Goal: Task Accomplishment & Management: Use online tool/utility

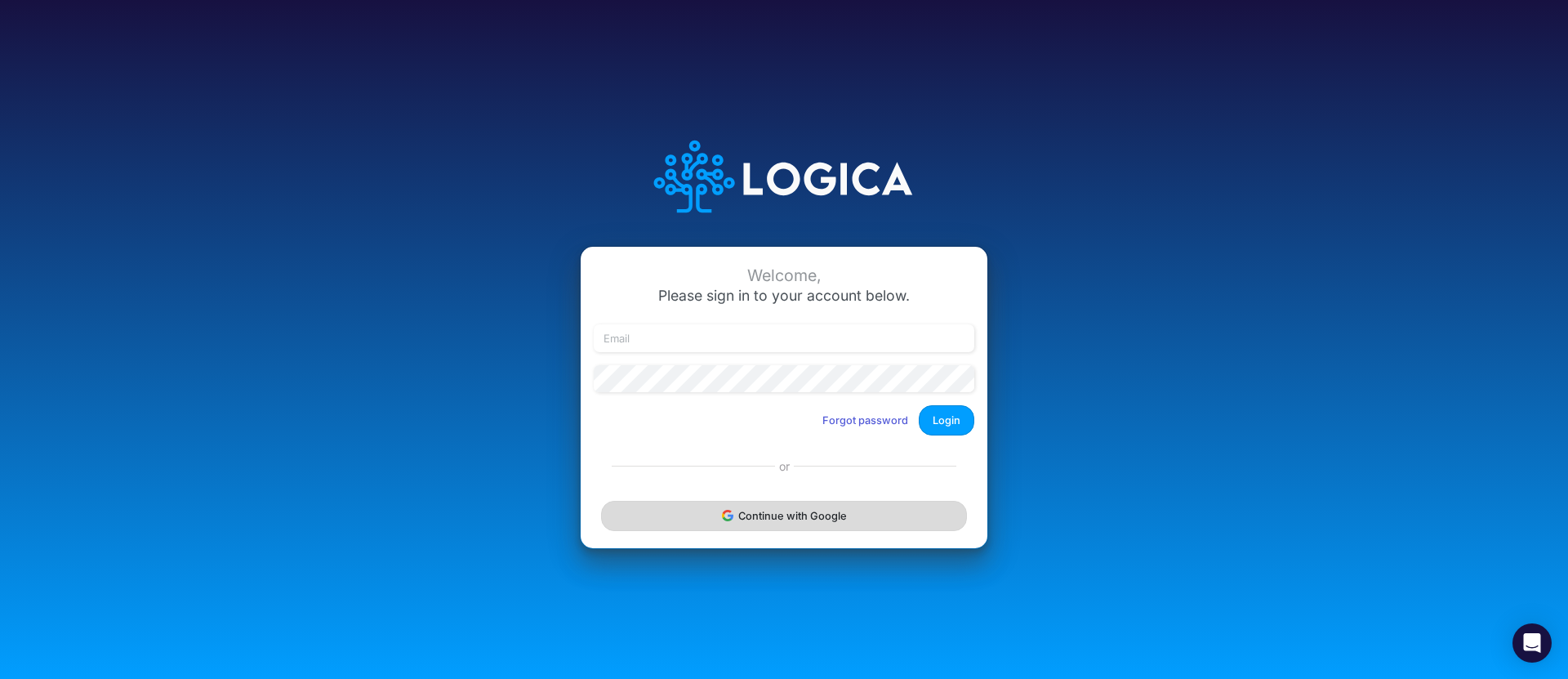
click at [822, 514] on button "Continue with Google" at bounding box center [784, 516] width 366 height 30
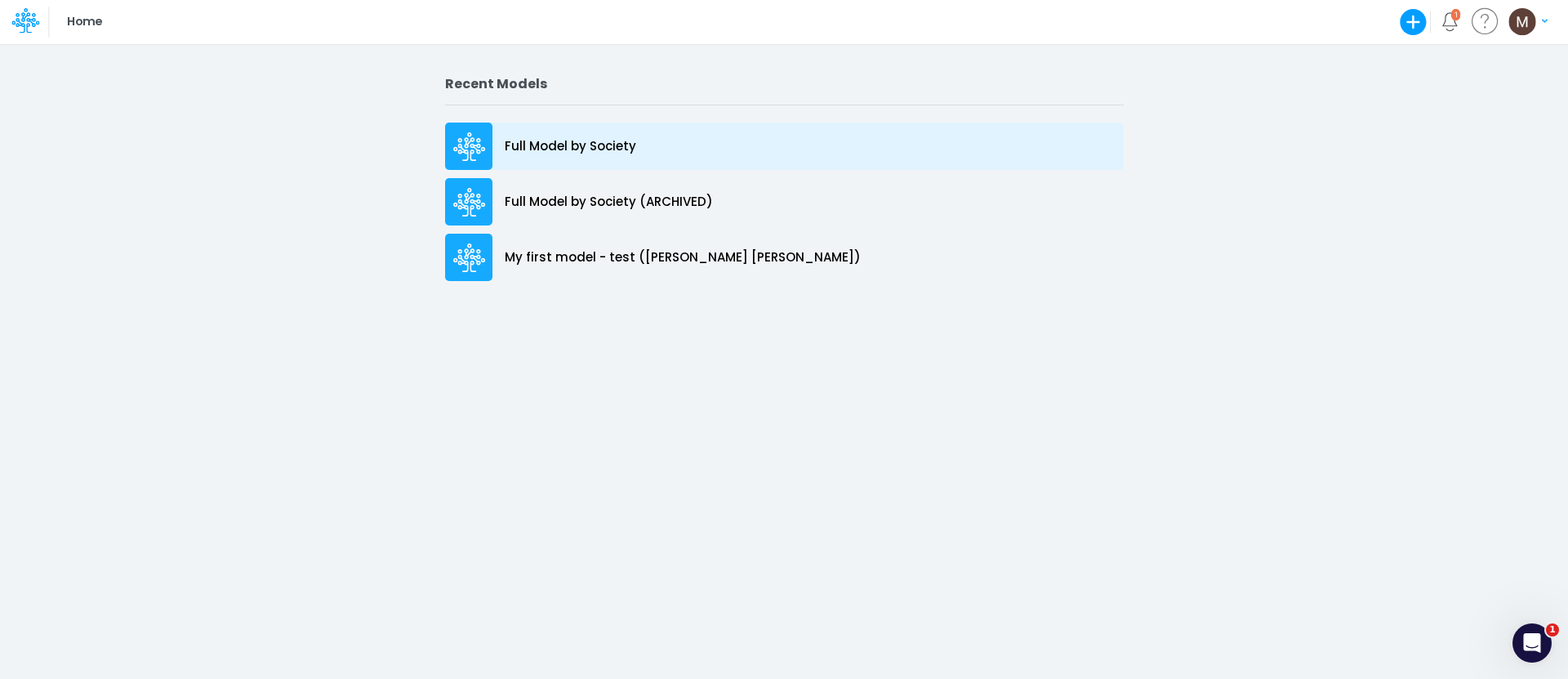
click at [684, 159] on div "Full Model by Society" at bounding box center [784, 146] width 679 height 47
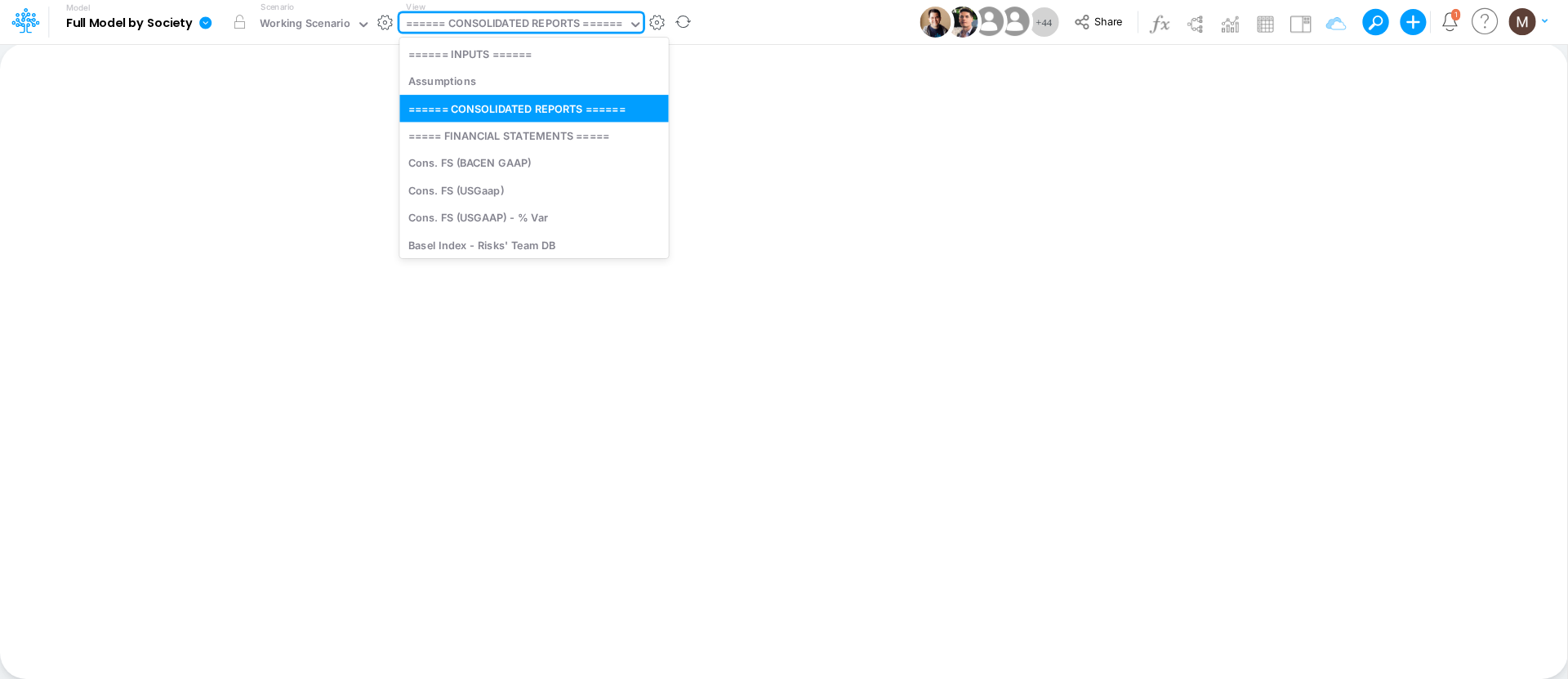
click at [574, 25] on div "====== CONSOLIDATED REPORTS ======" at bounding box center [514, 25] width 217 height 19
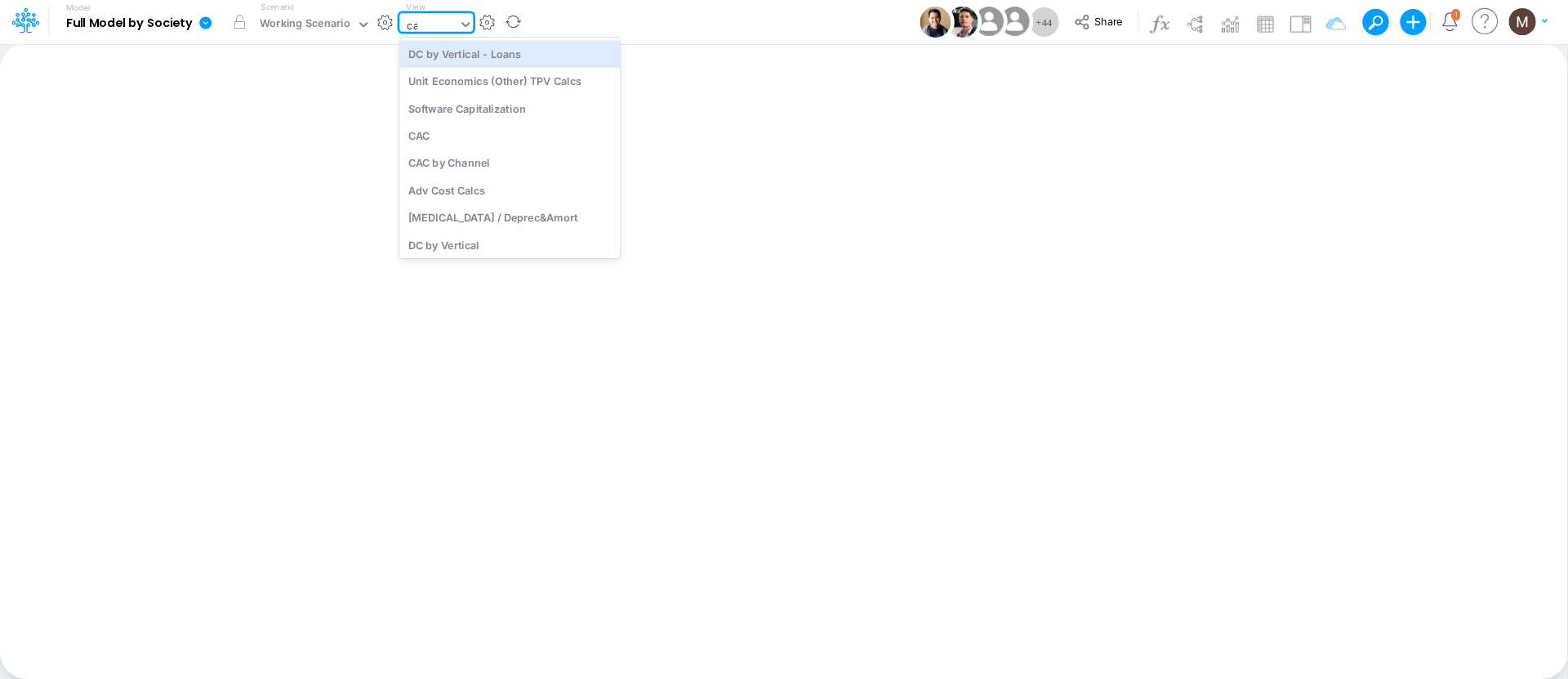
type input "cac"
click at [549, 55] on div "CAC" at bounding box center [509, 53] width 221 height 27
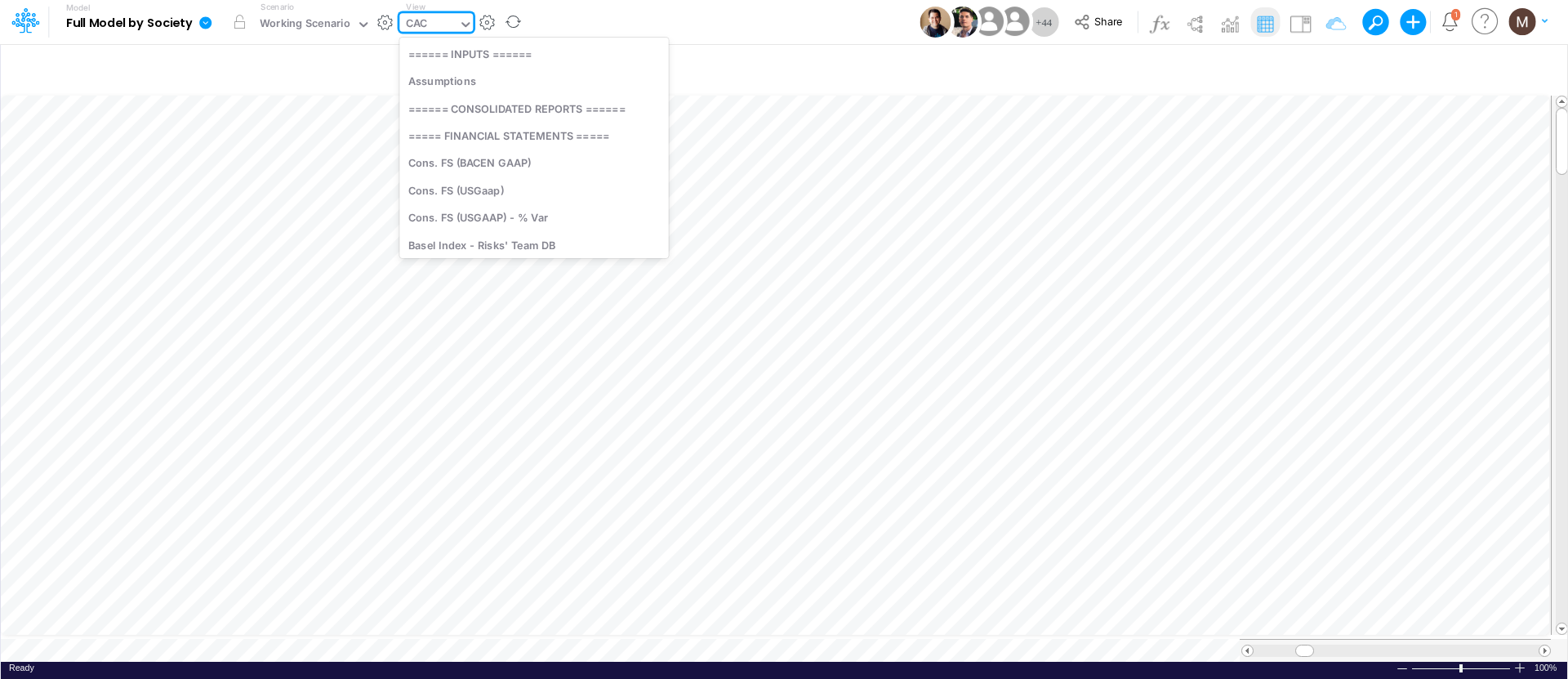
click at [454, 24] on div "CAC" at bounding box center [428, 25] width 58 height 25
type input "cac"
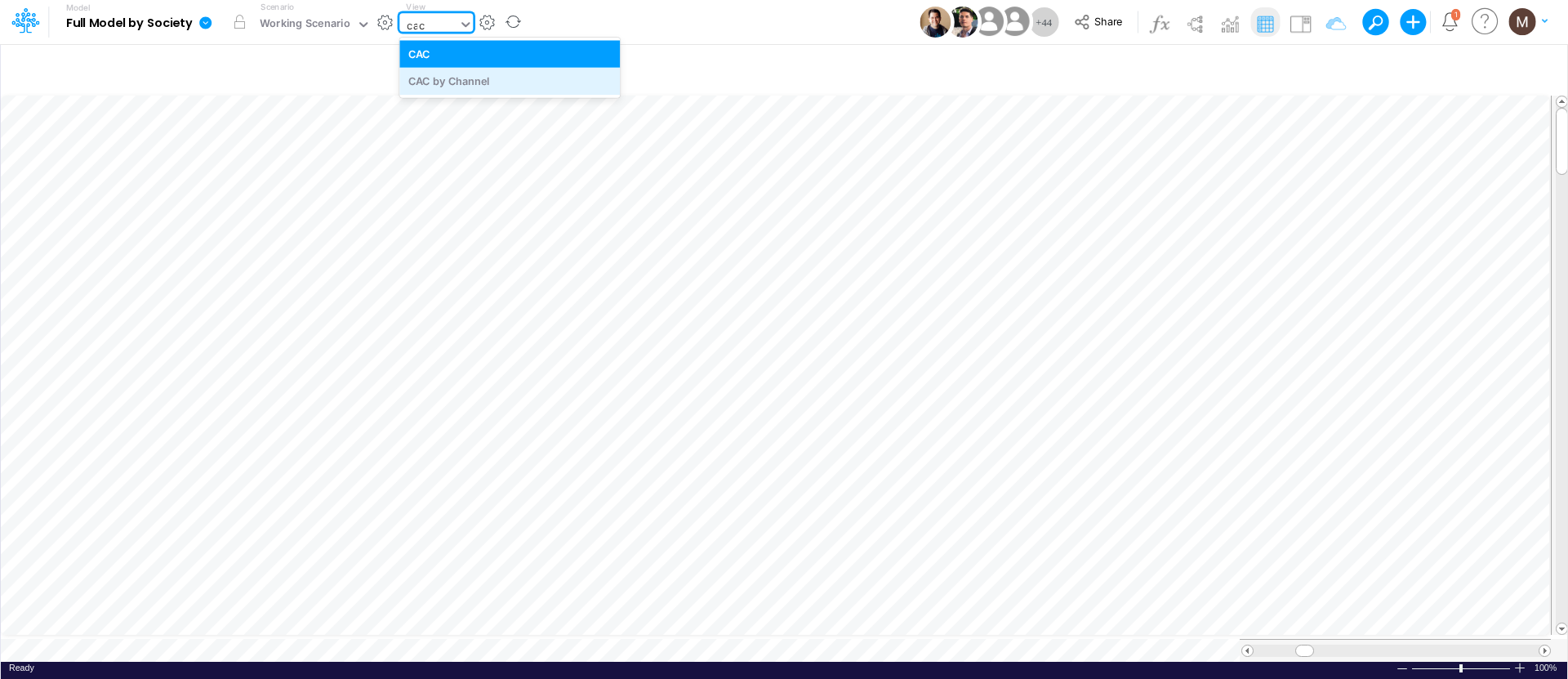
click at [464, 77] on div "CAC by Channel" at bounding box center [509, 81] width 221 height 27
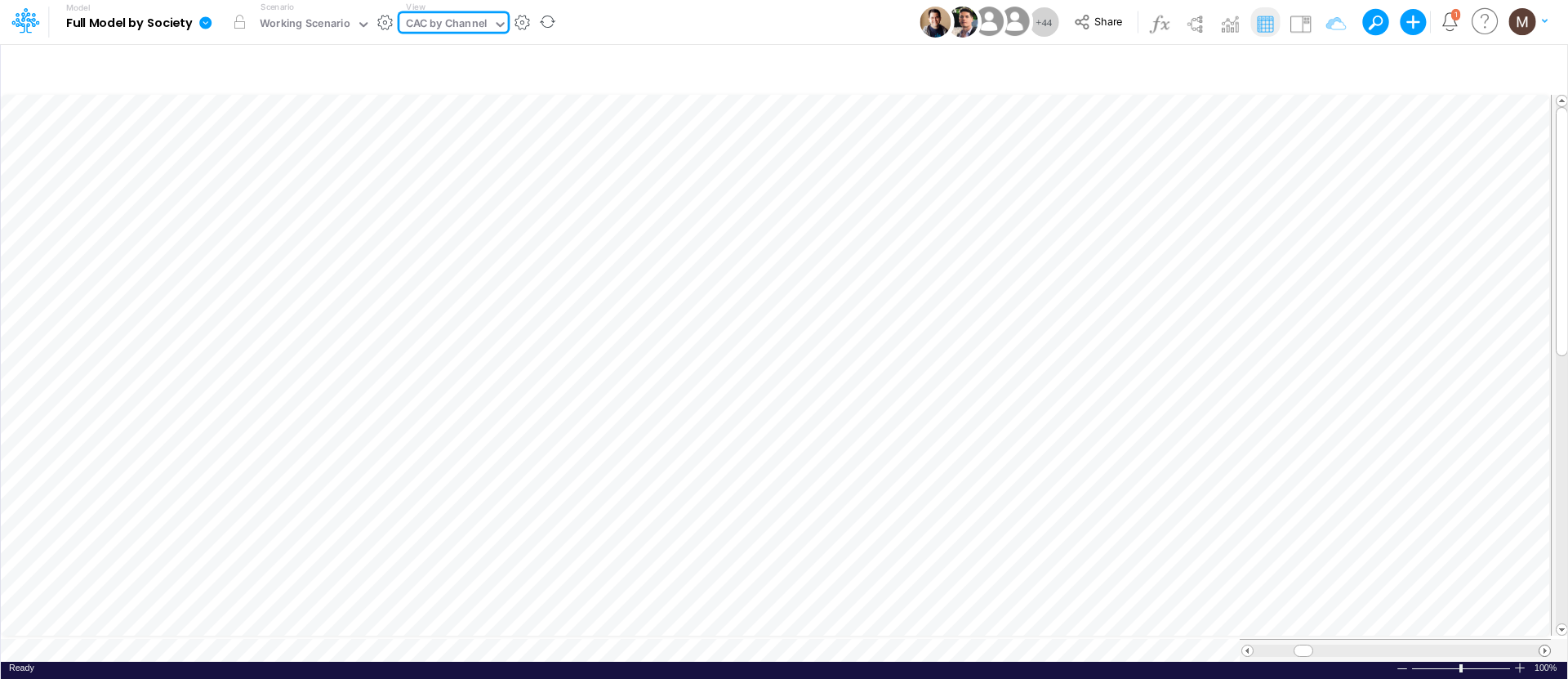
click at [1548, 645] on span at bounding box center [1544, 650] width 11 height 11
click at [1547, 645] on span at bounding box center [1544, 650] width 11 height 11
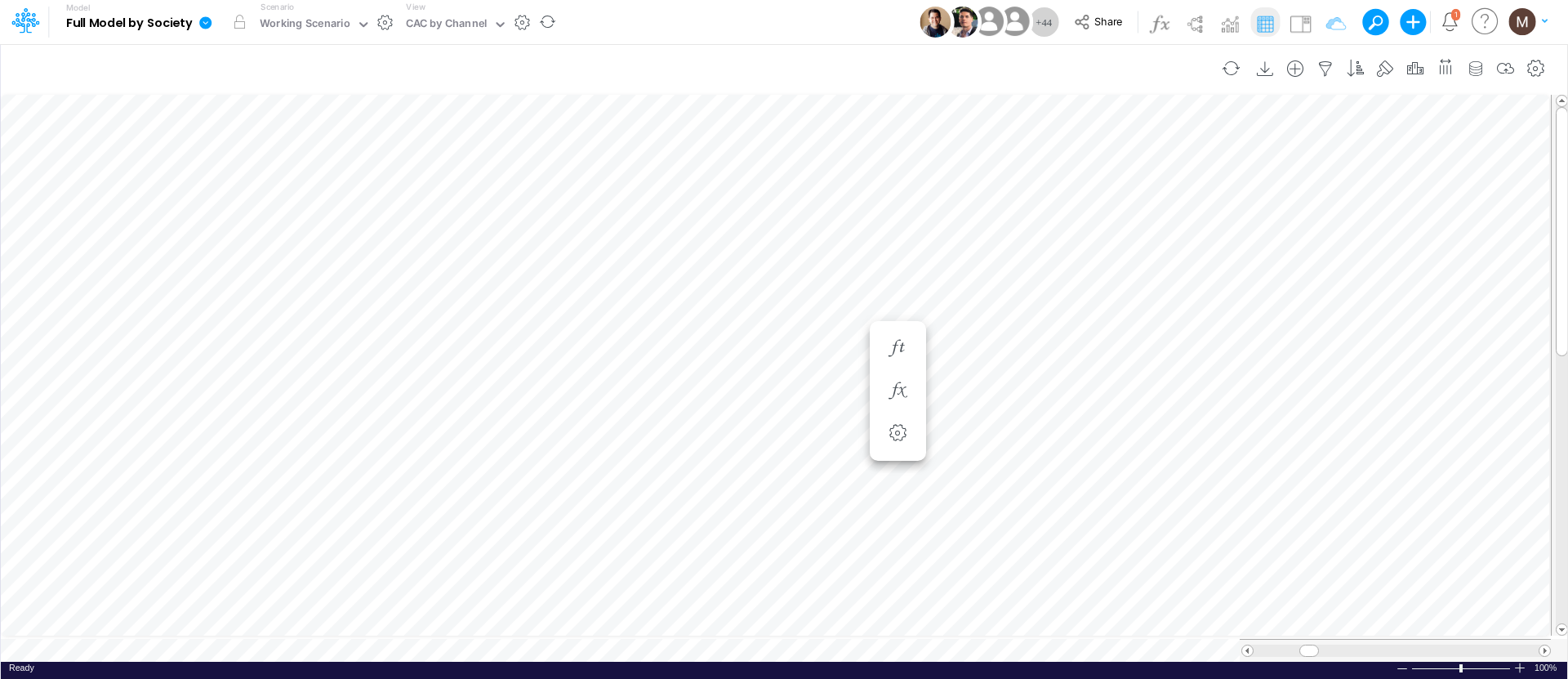
scroll to position [8, 1]
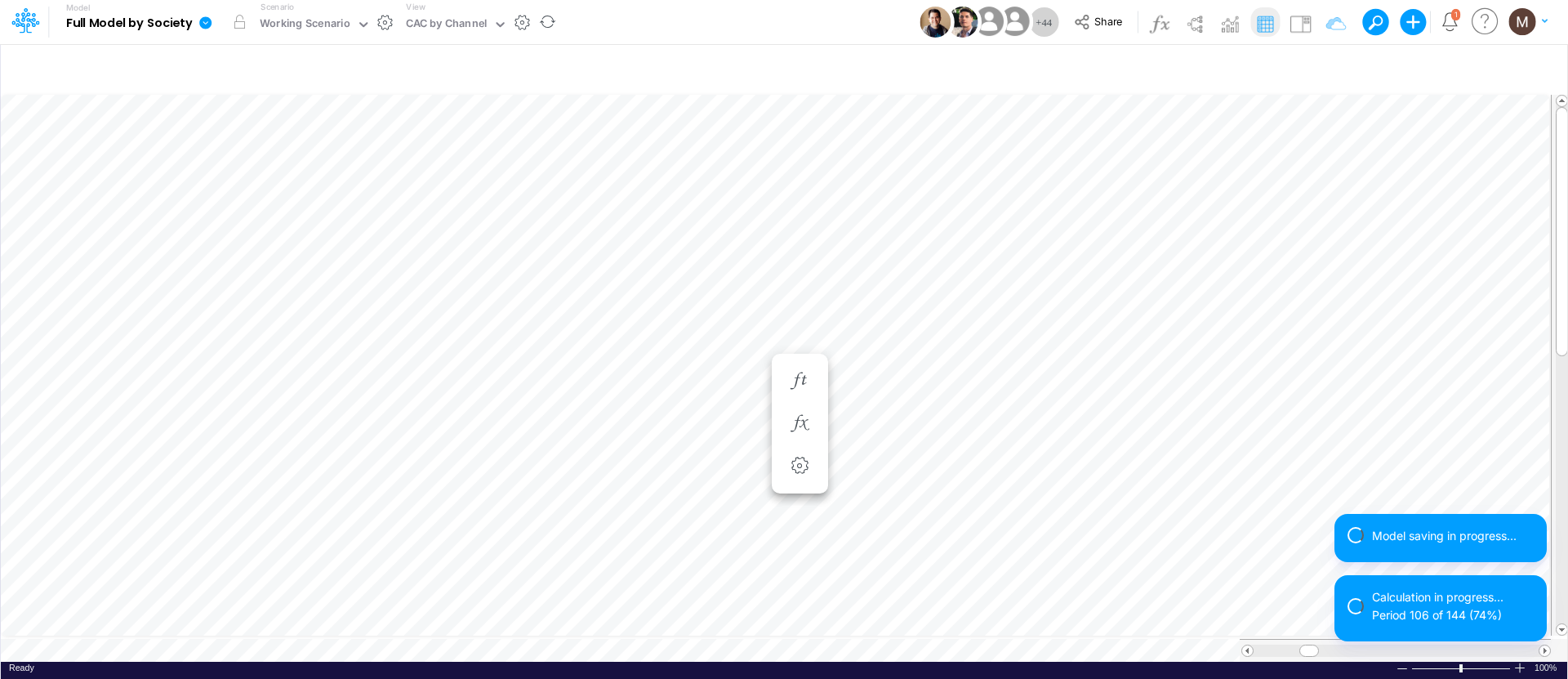
scroll to position [8, 1]
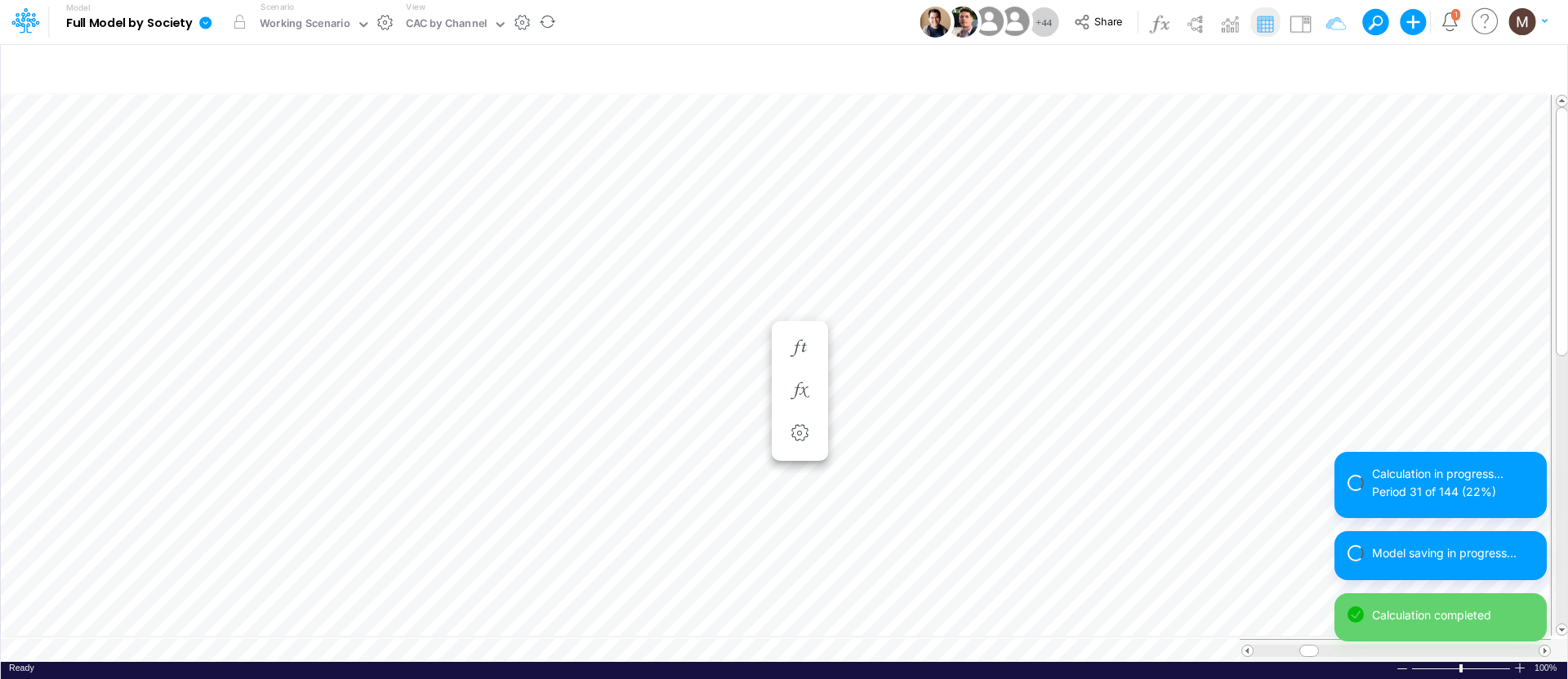
scroll to position [8, 1]
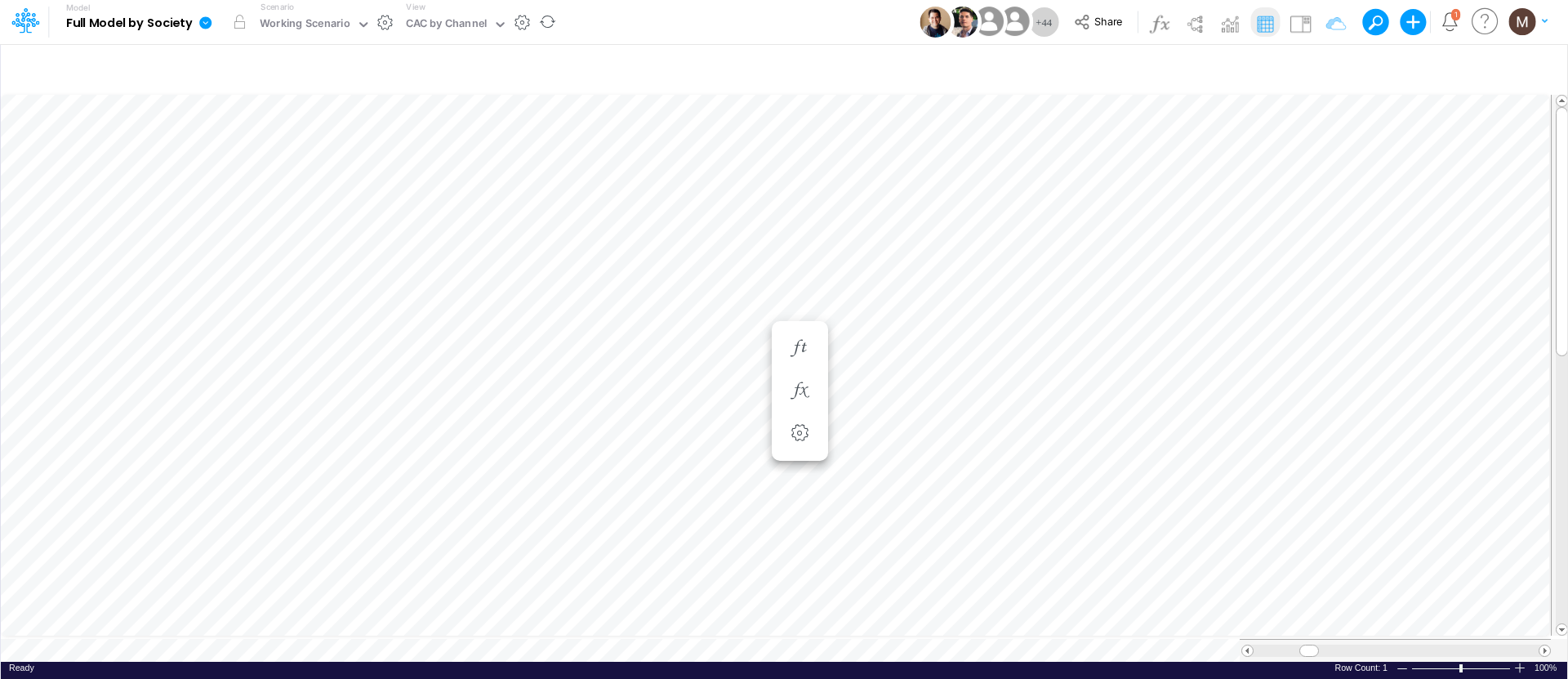
scroll to position [8, 1]
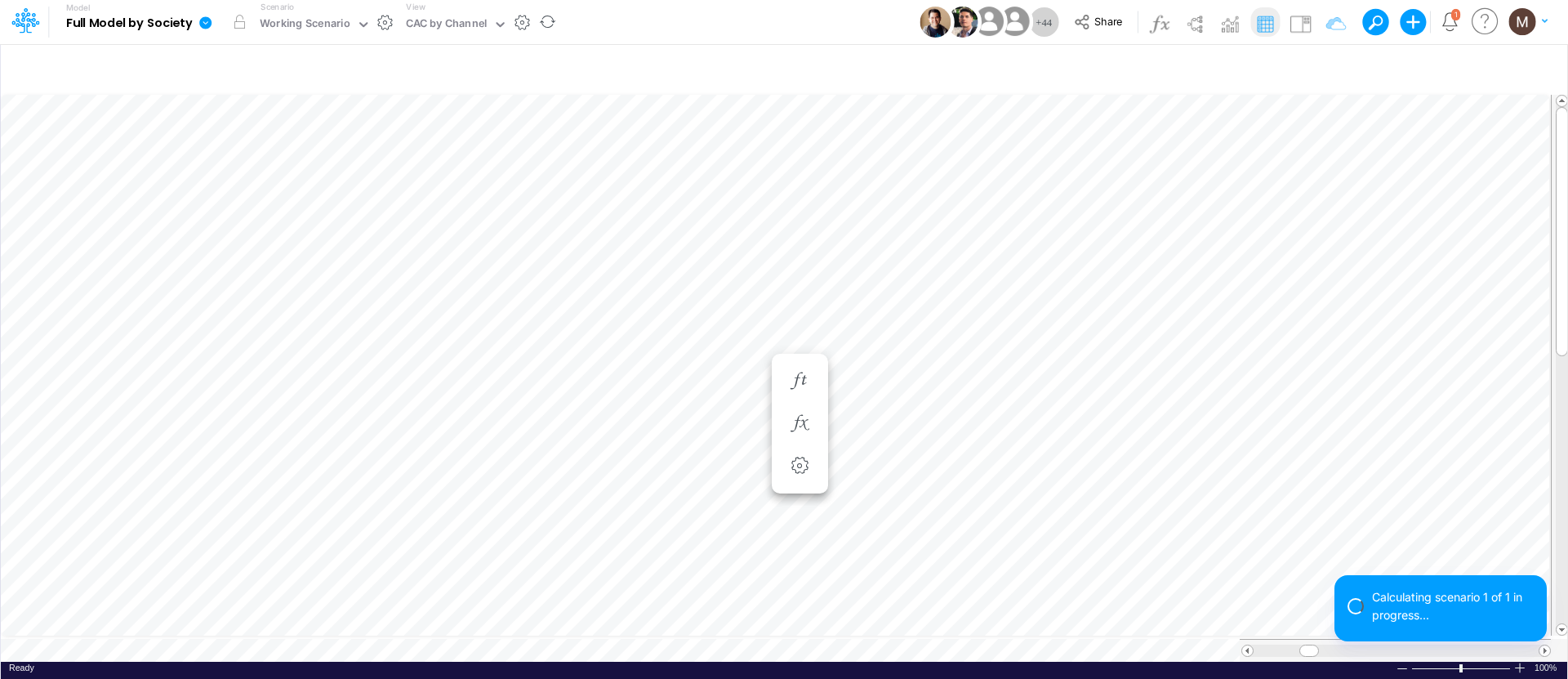
scroll to position [8, 1]
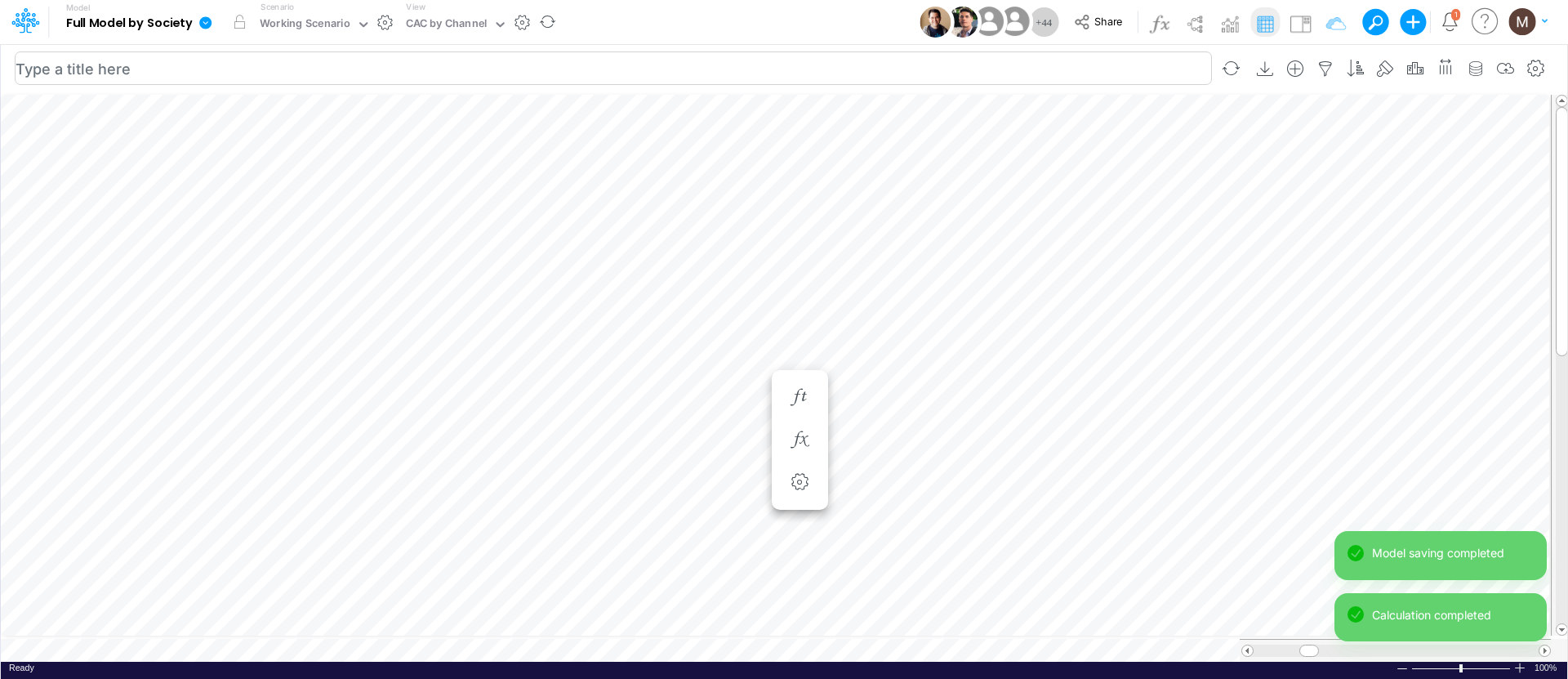
scroll to position [8, 1]
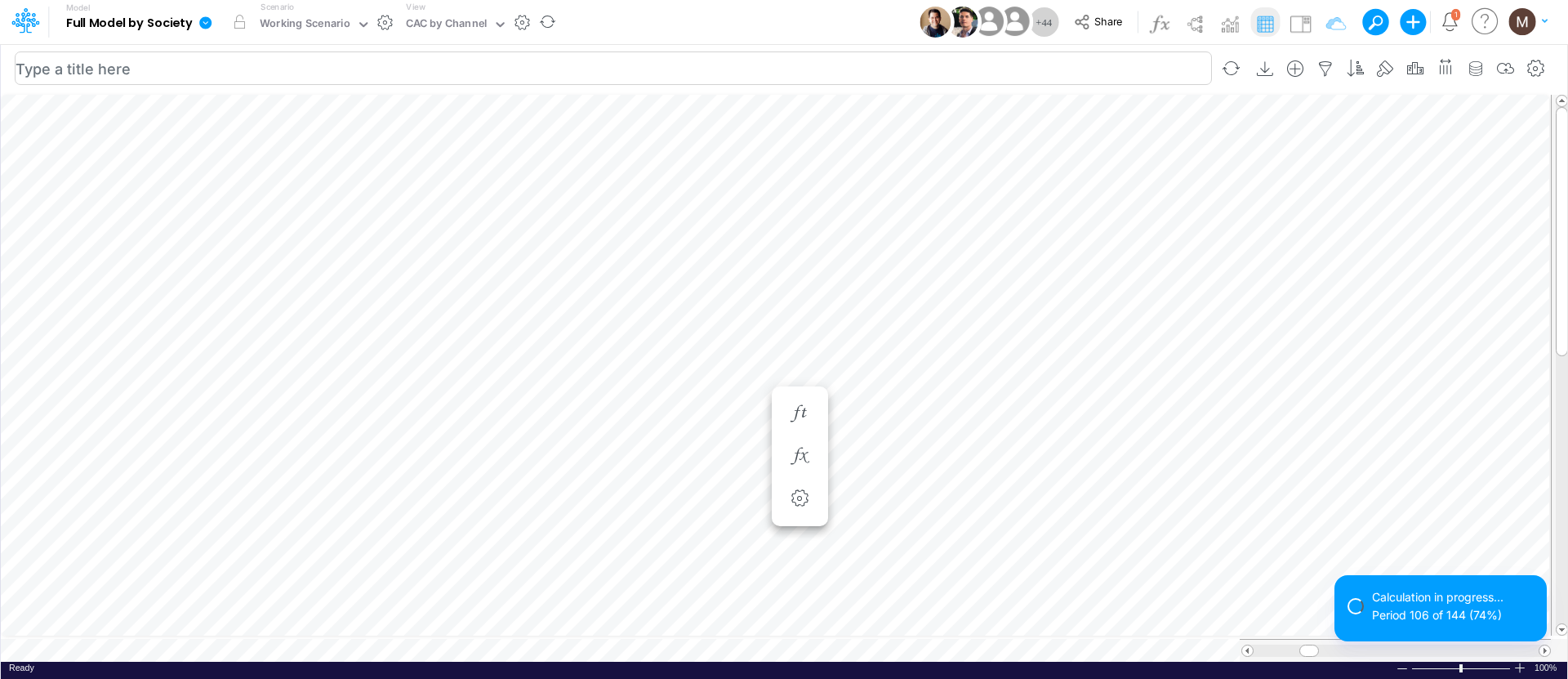
scroll to position [8, 1]
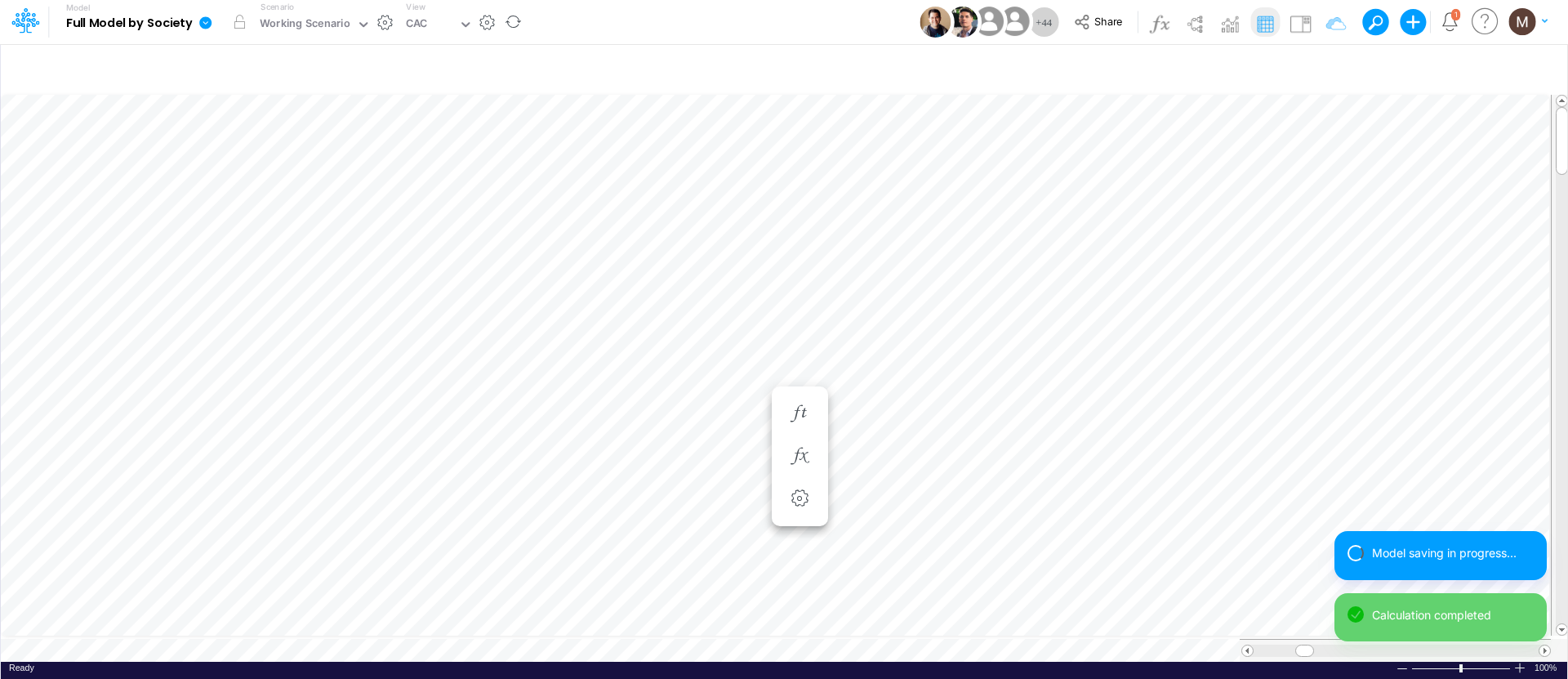
scroll to position [8, 0]
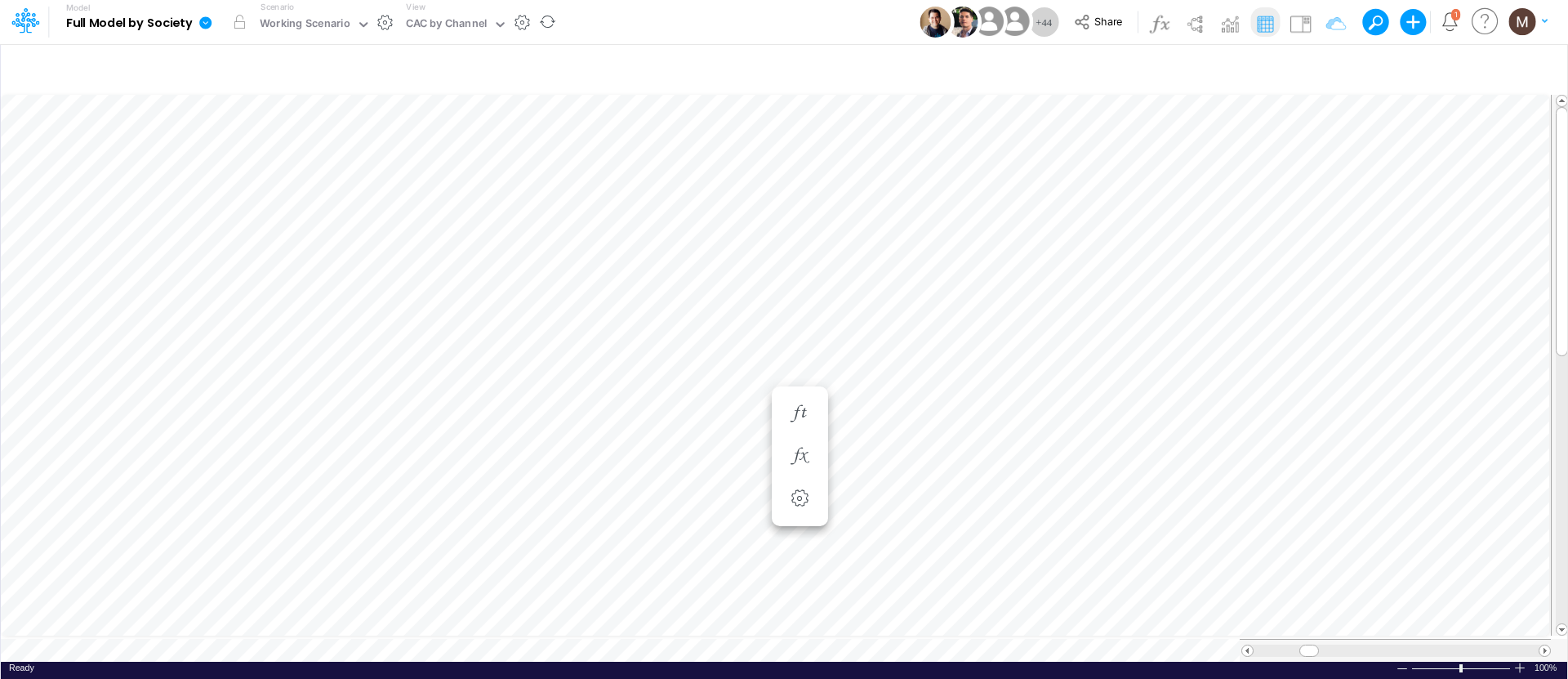
scroll to position [8, 1]
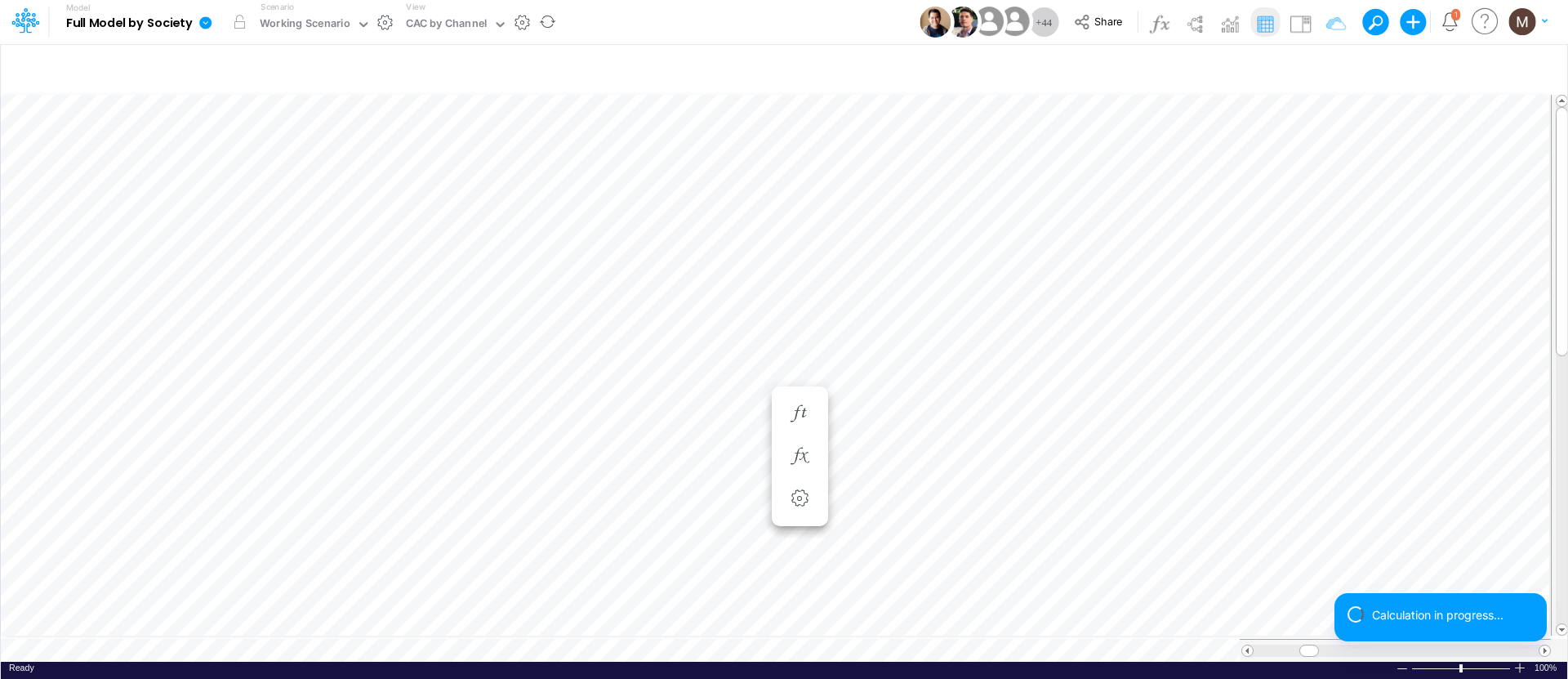
scroll to position [8, 1]
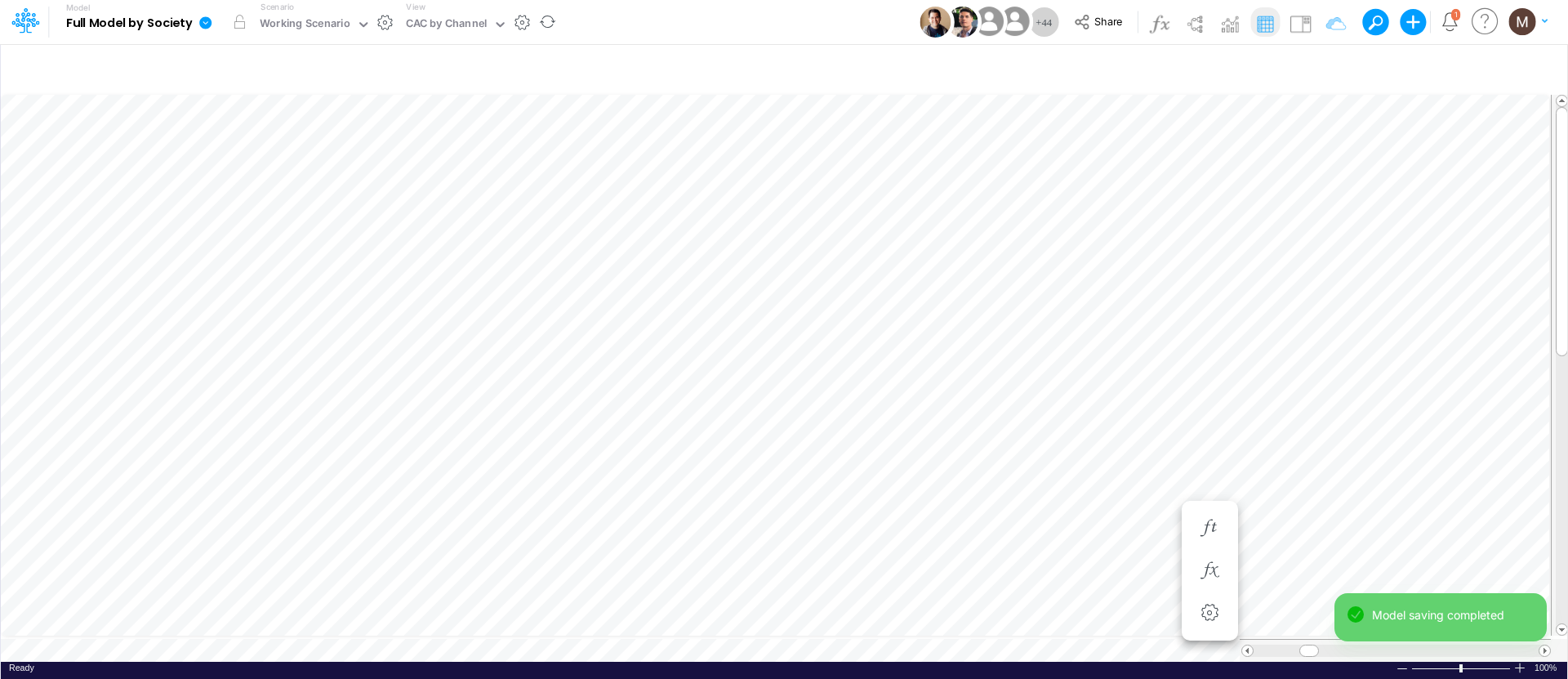
scroll to position [8, 1]
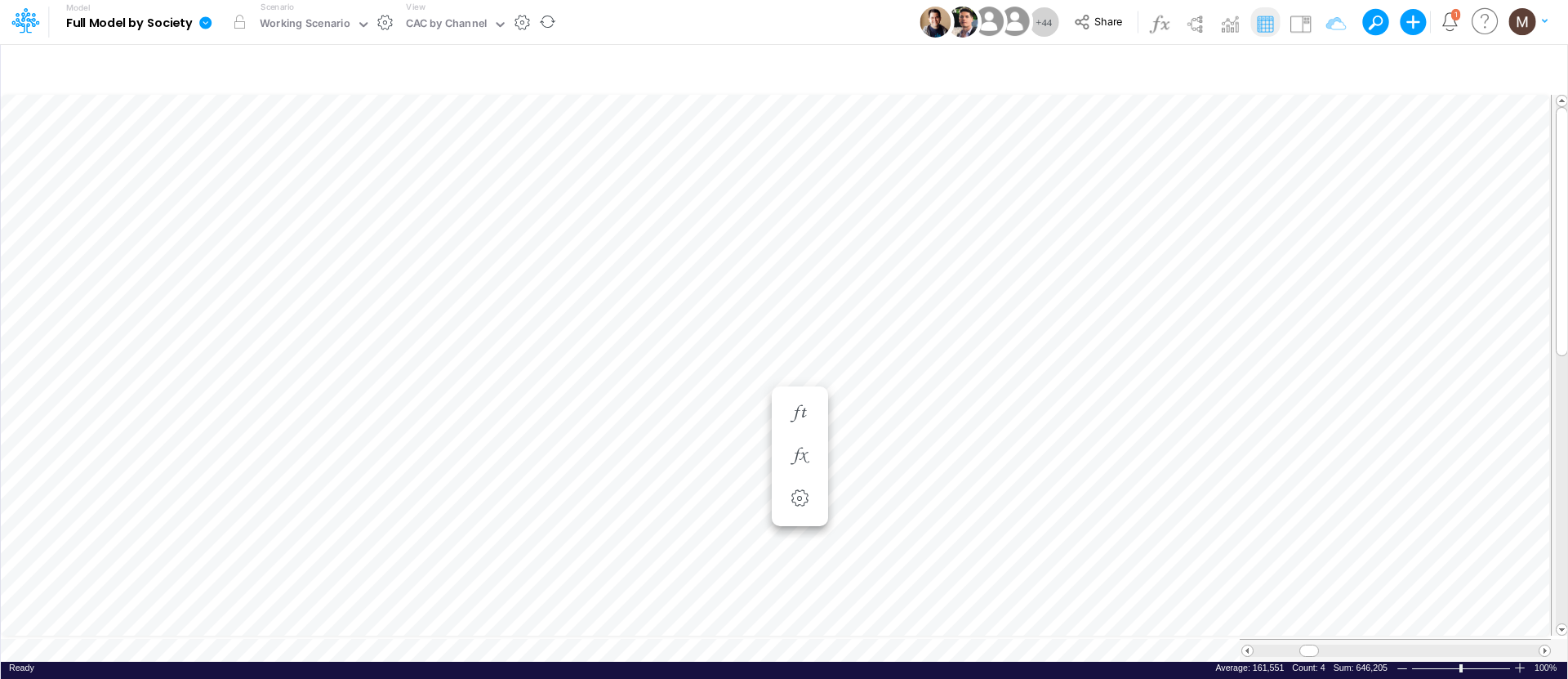
scroll to position [8, 1]
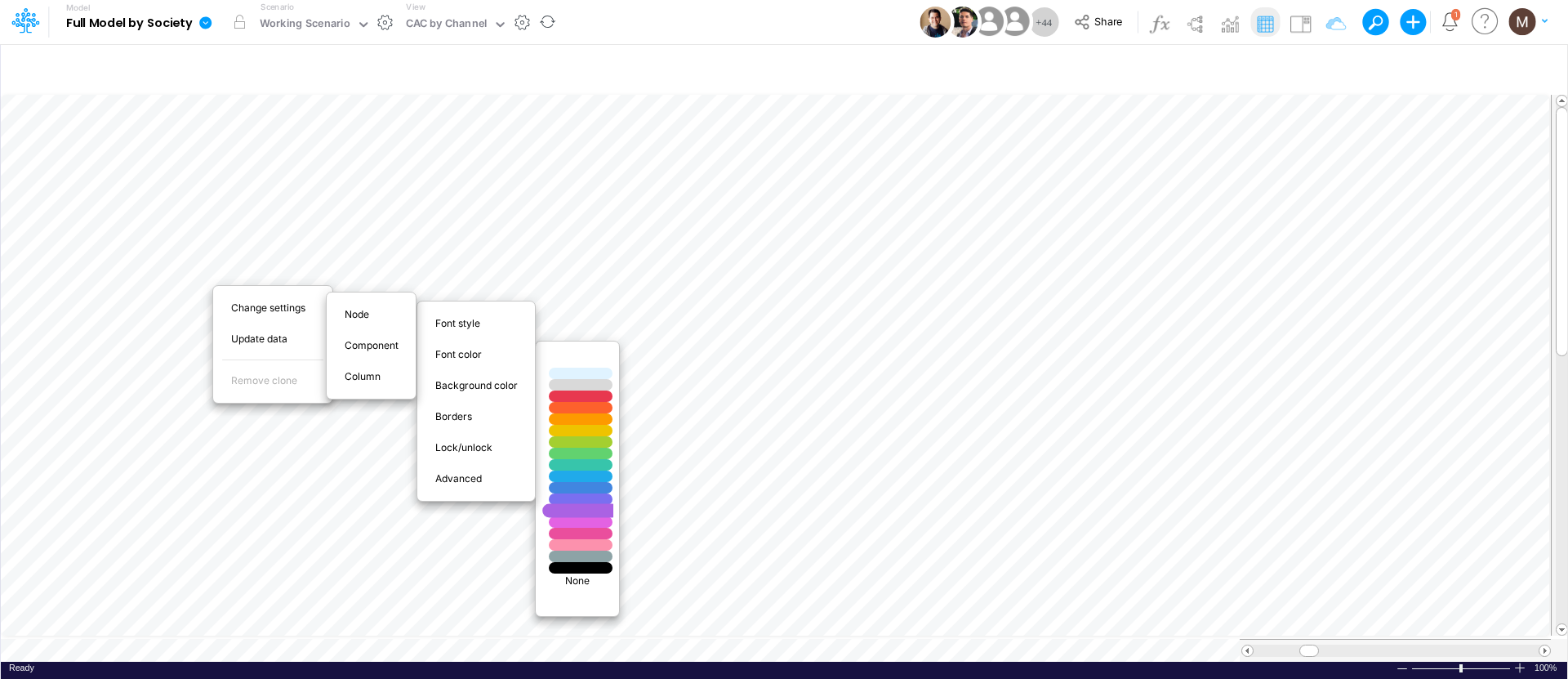
click at [575, 510] on div at bounding box center [580, 510] width 77 height 14
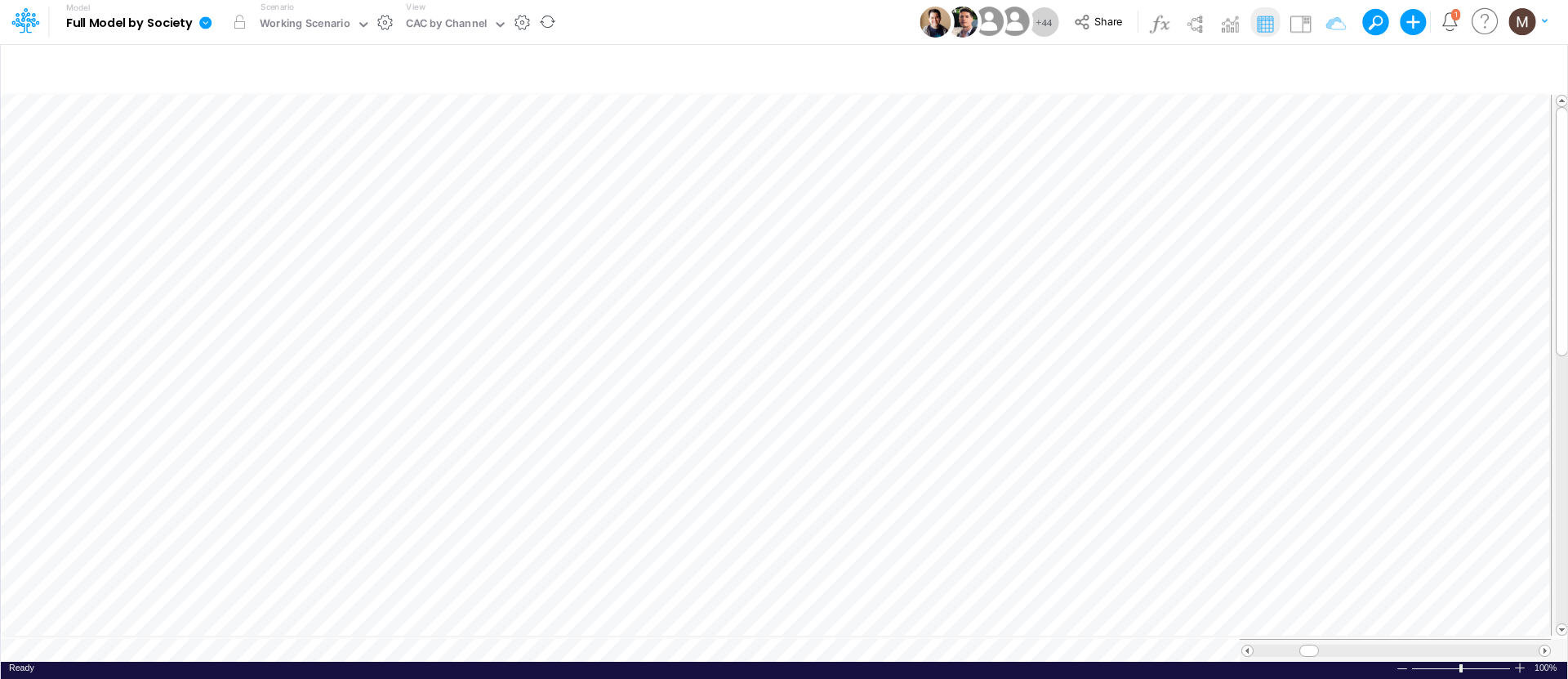
scroll to position [8, 1]
click at [1542, 645] on span at bounding box center [1544, 650] width 11 height 11
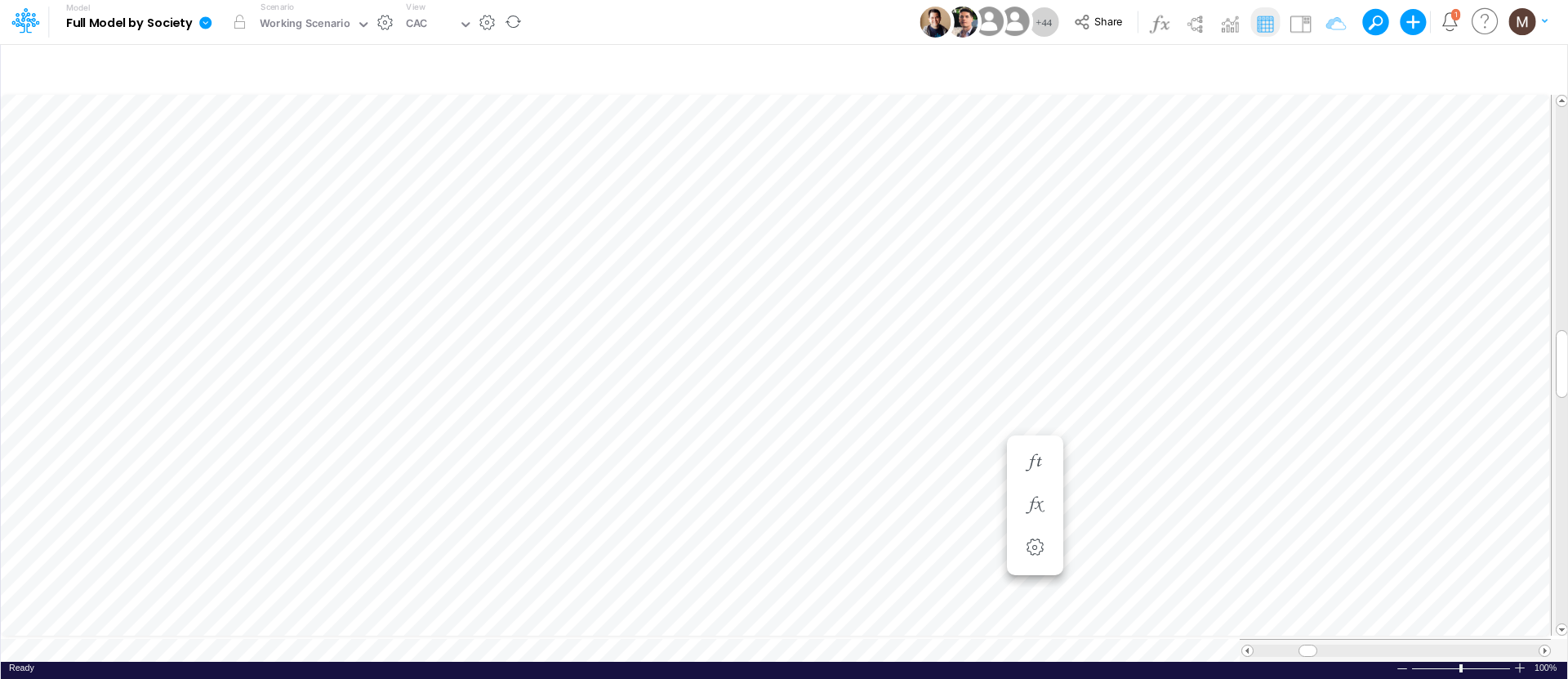
scroll to position [8, 1]
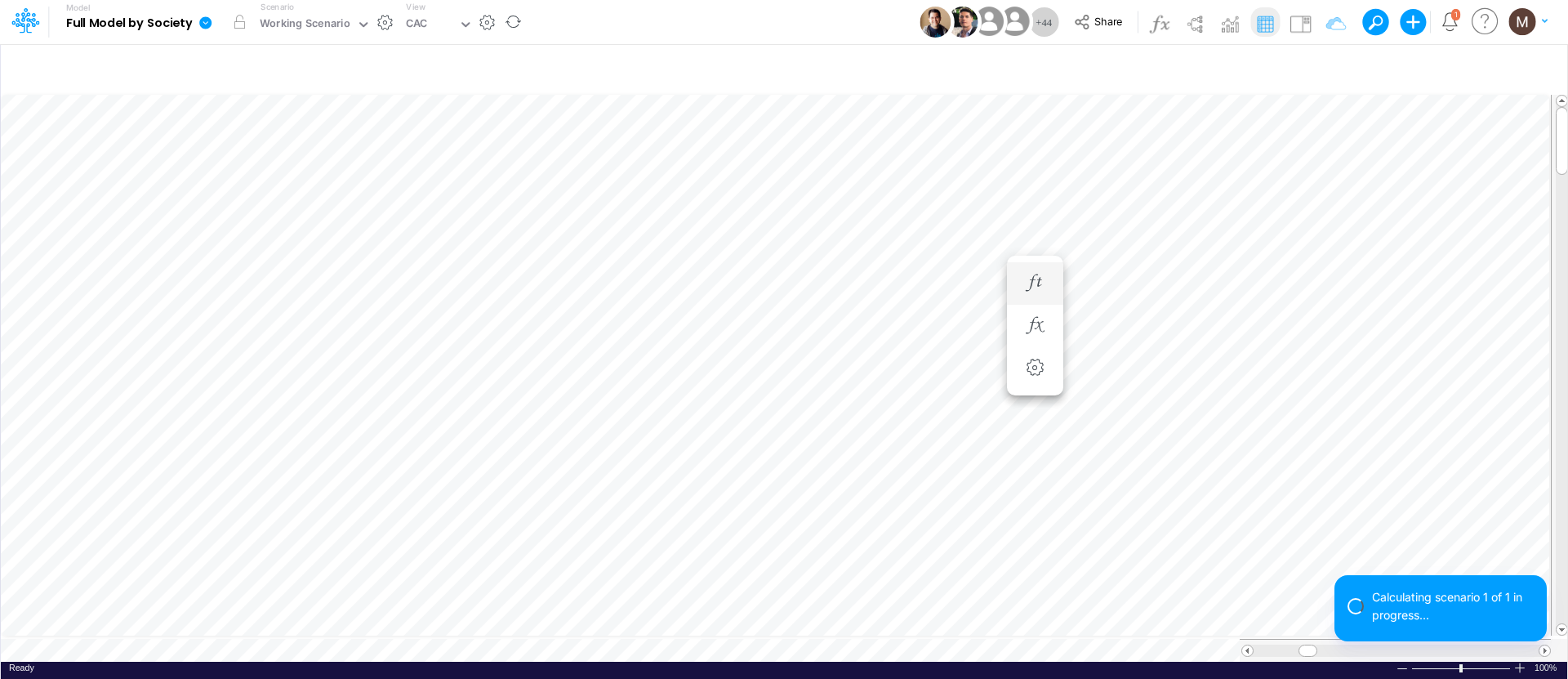
scroll to position [8, 1]
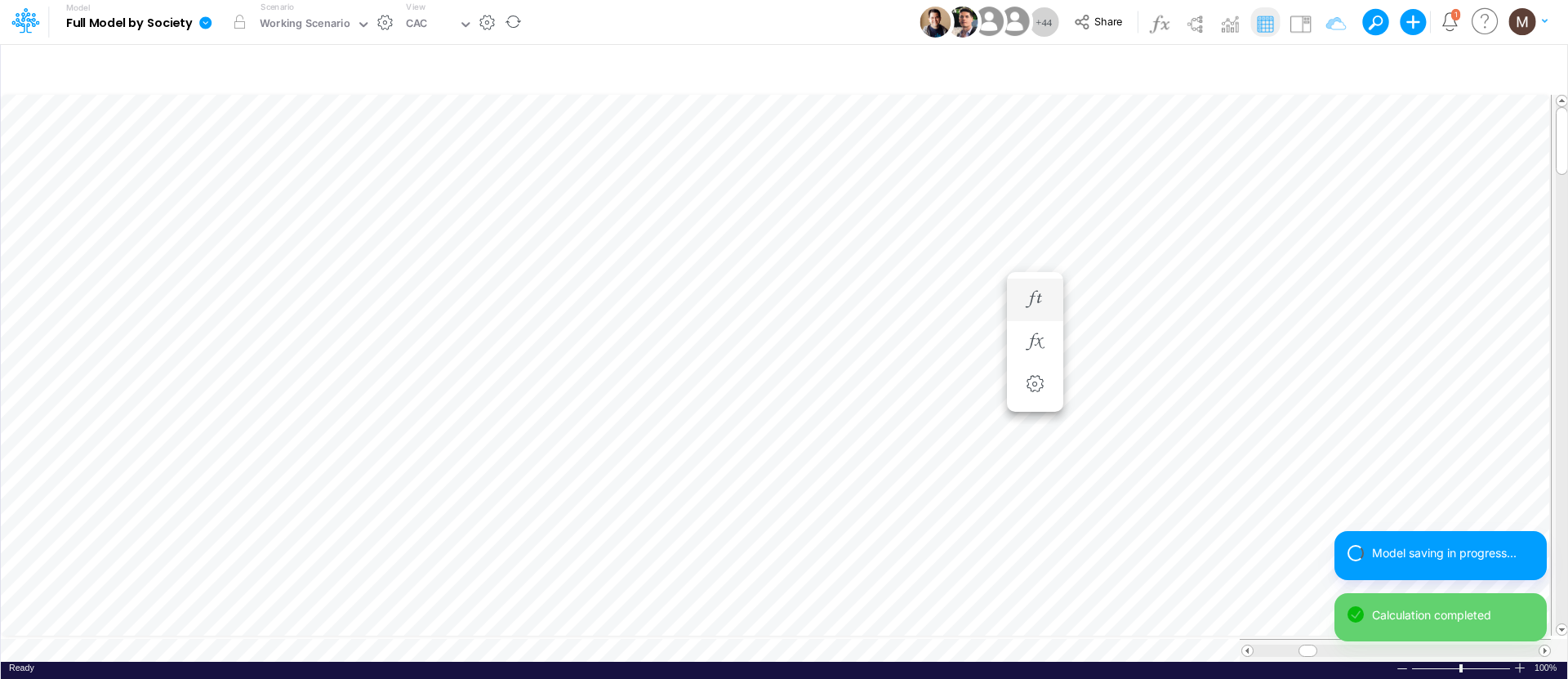
scroll to position [8, 1]
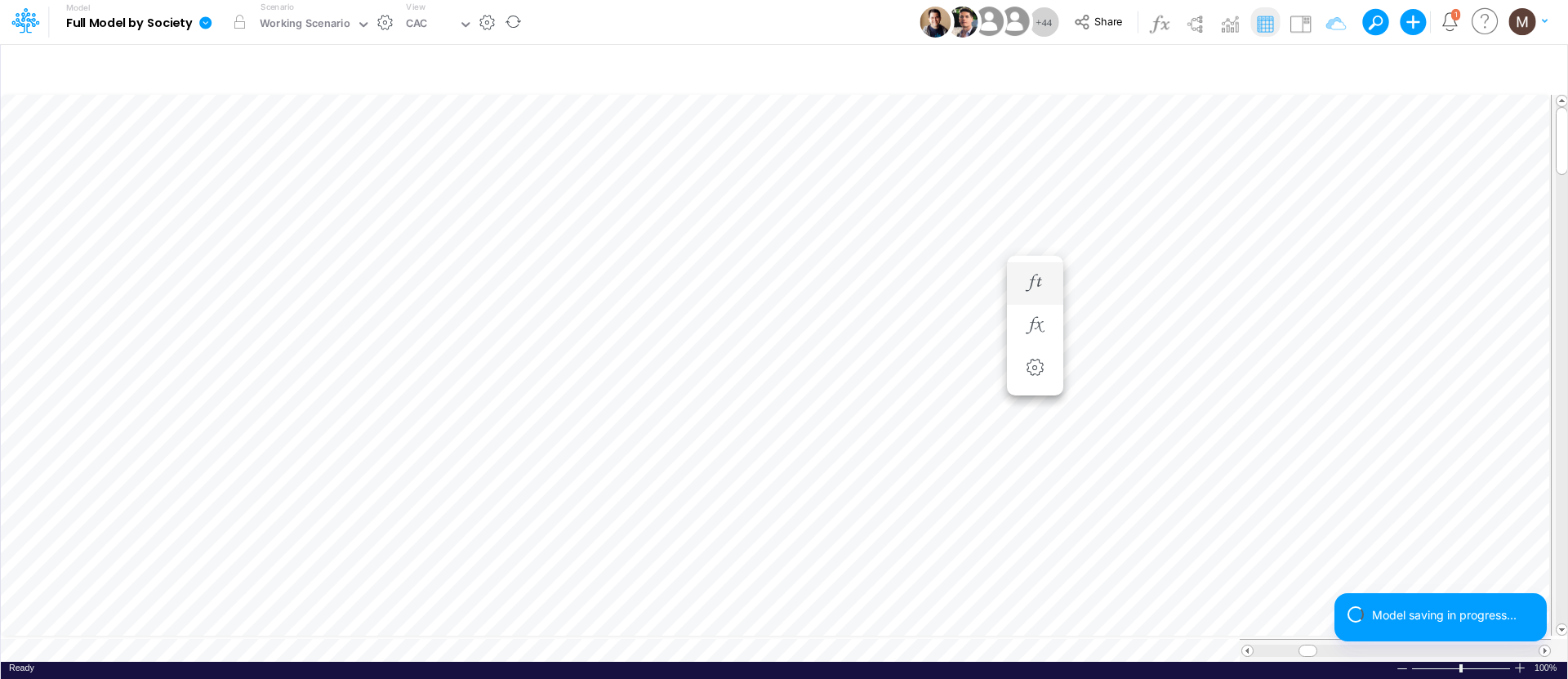
scroll to position [8, 1]
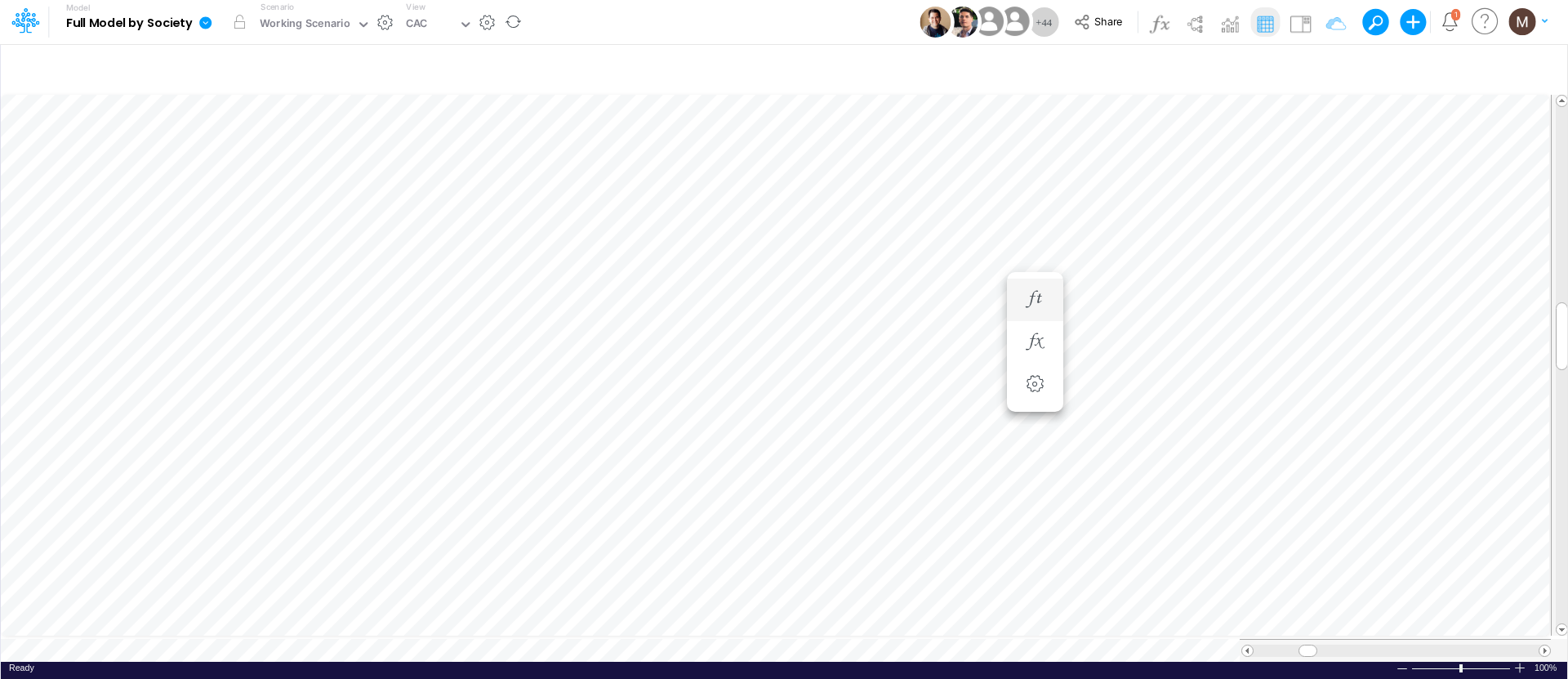
scroll to position [8, 1]
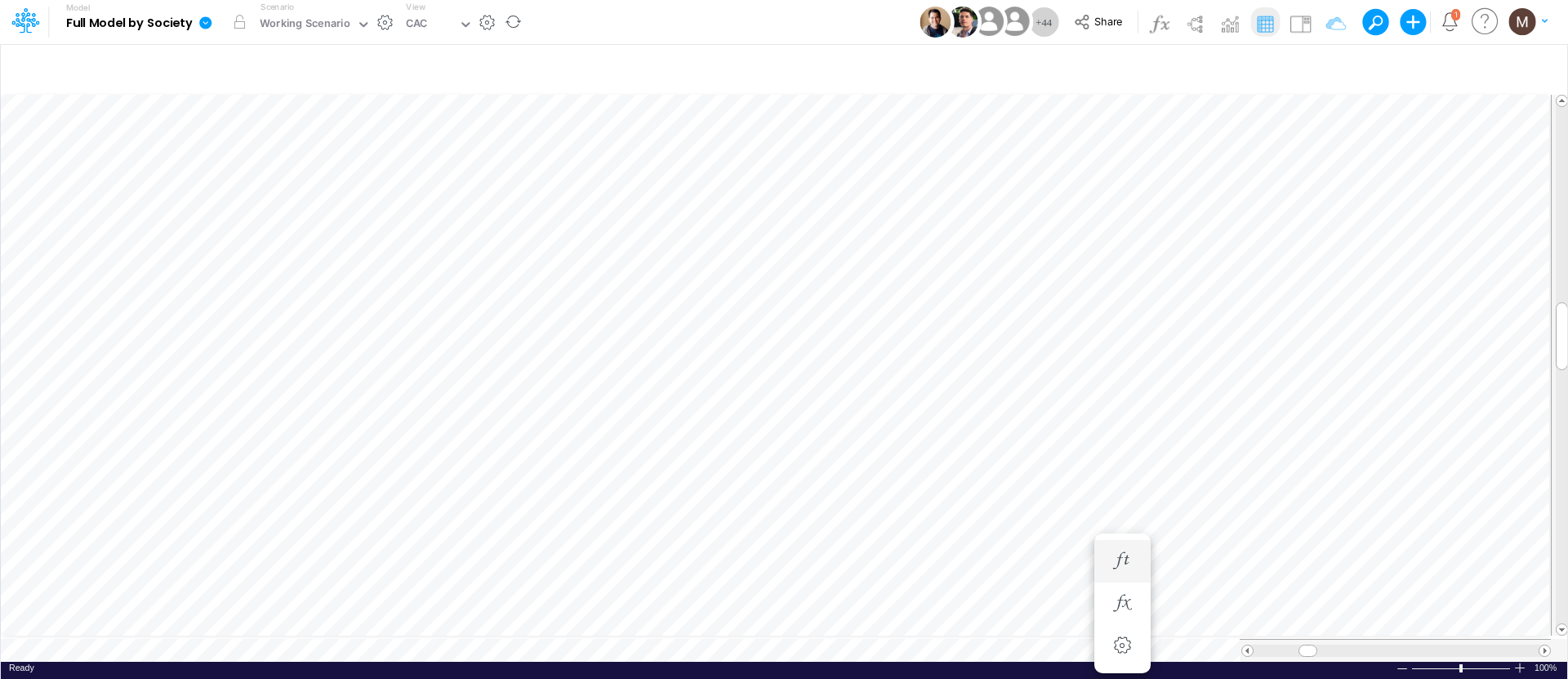
scroll to position [8, 1]
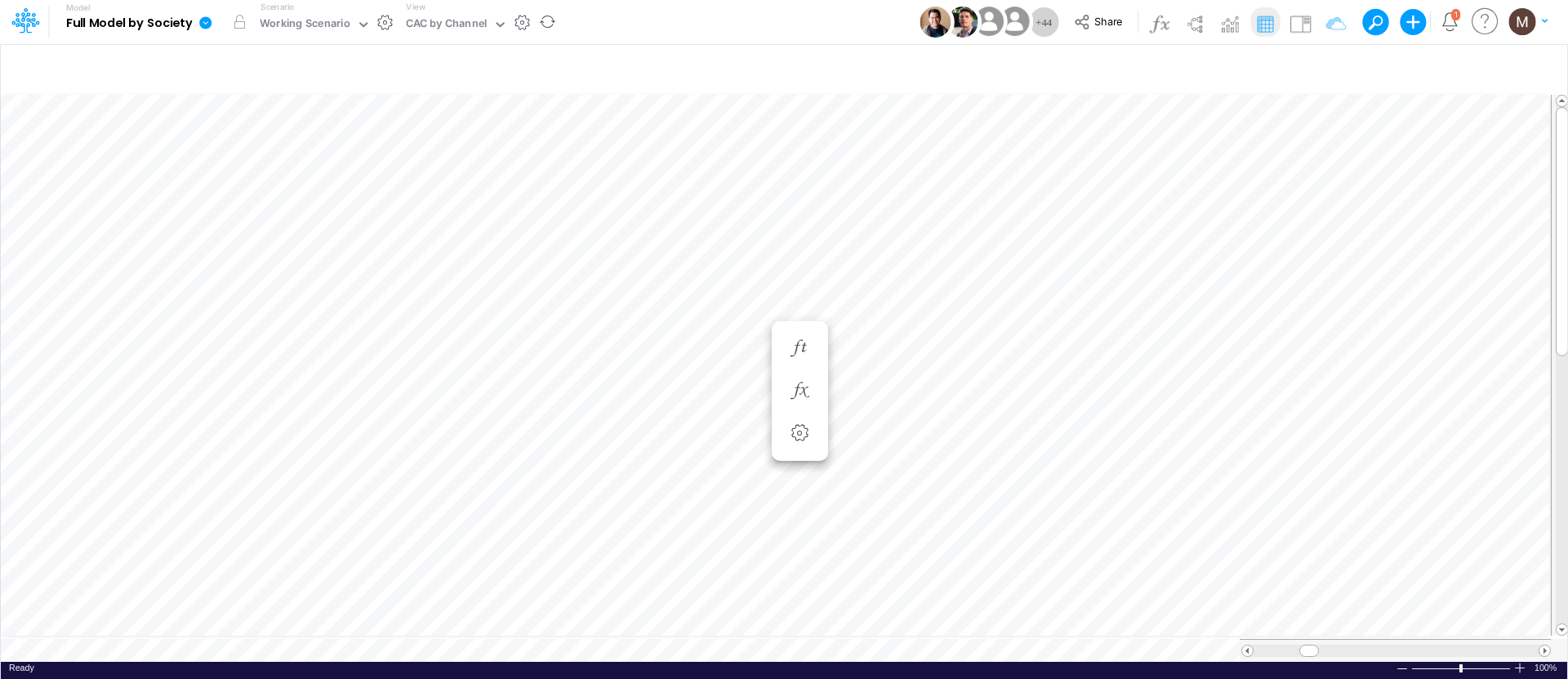
scroll to position [8, 1]
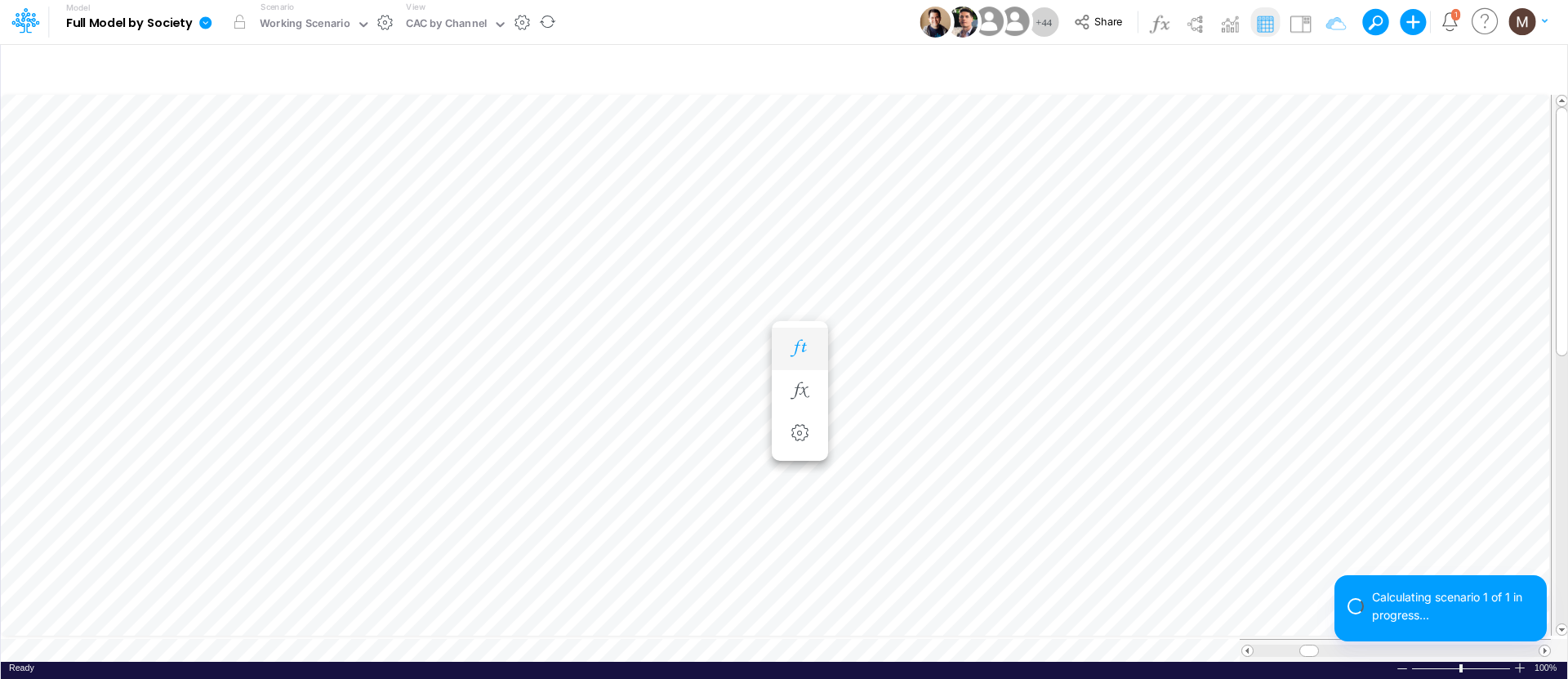
scroll to position [8, 1]
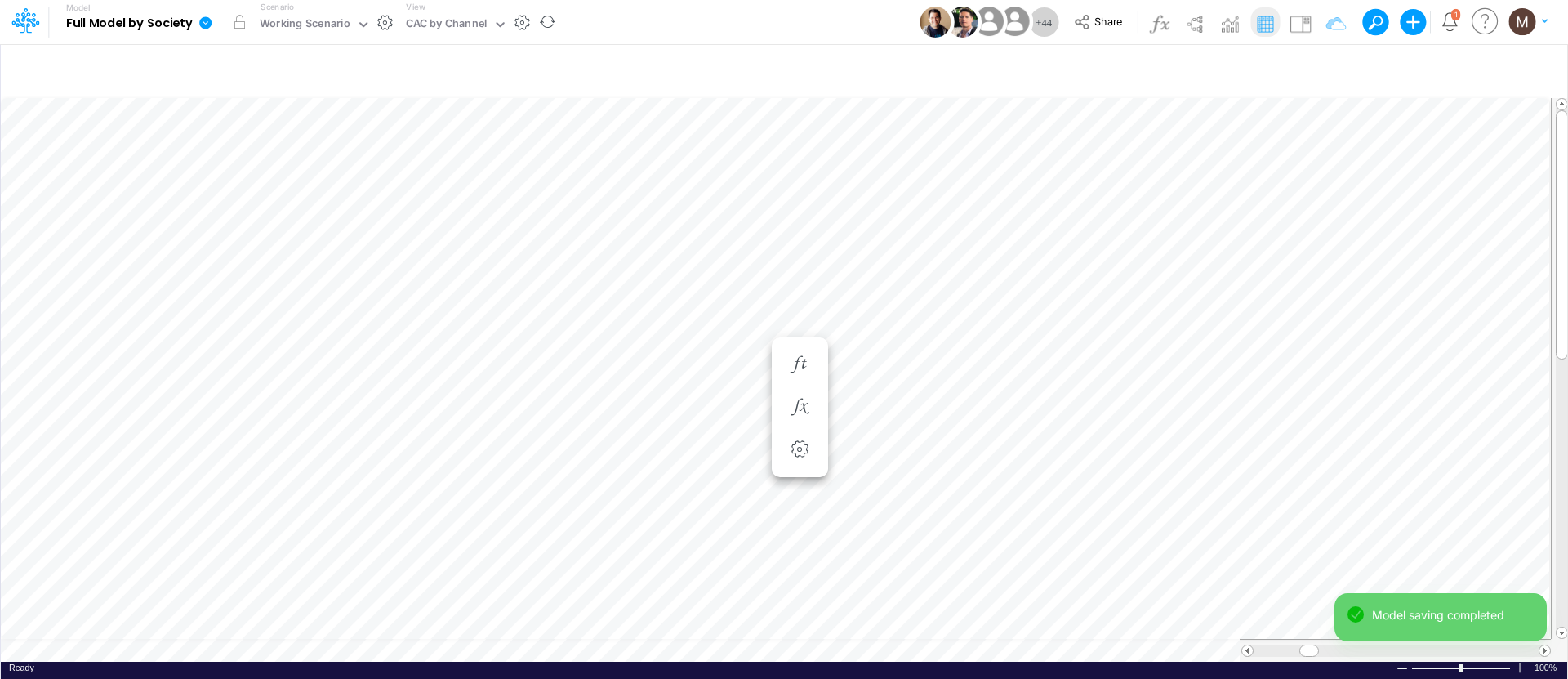
scroll to position [8, 1]
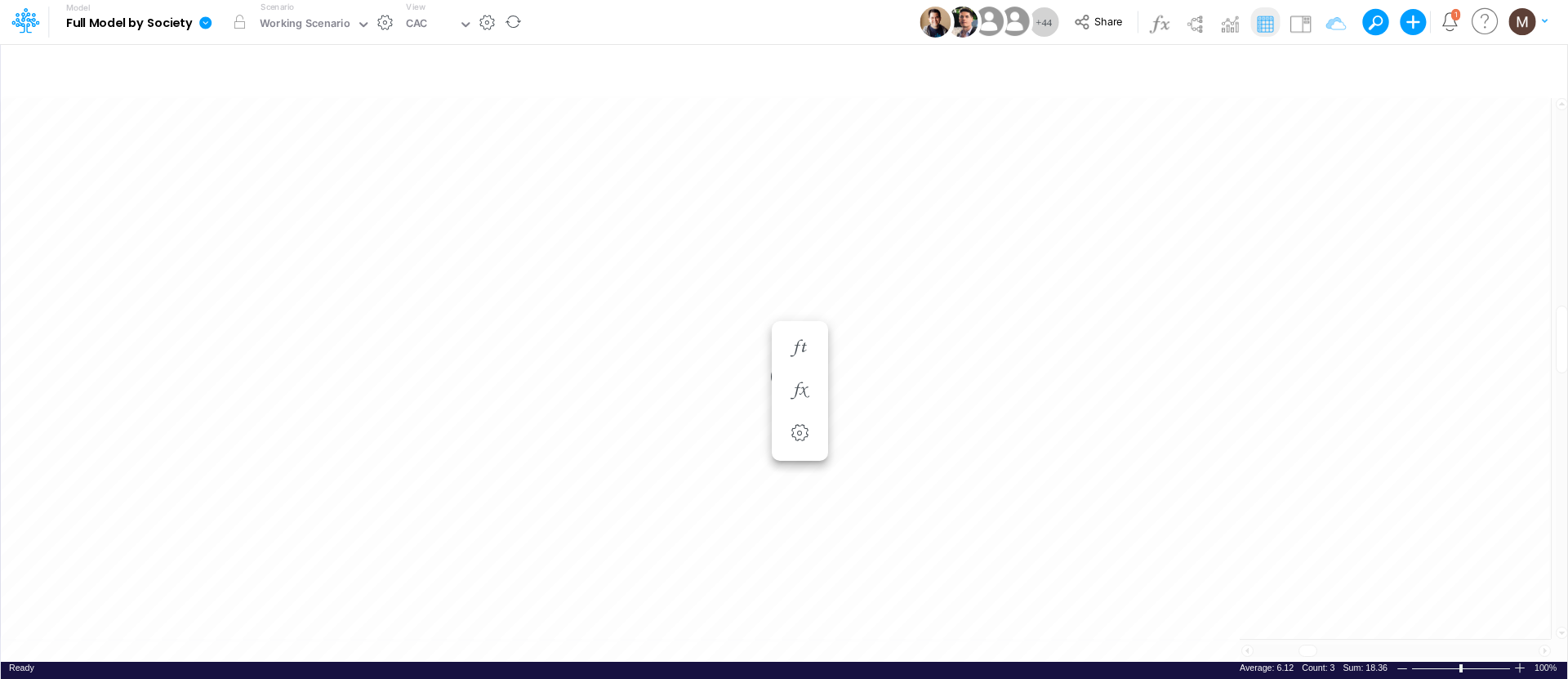
scroll to position [8, 1]
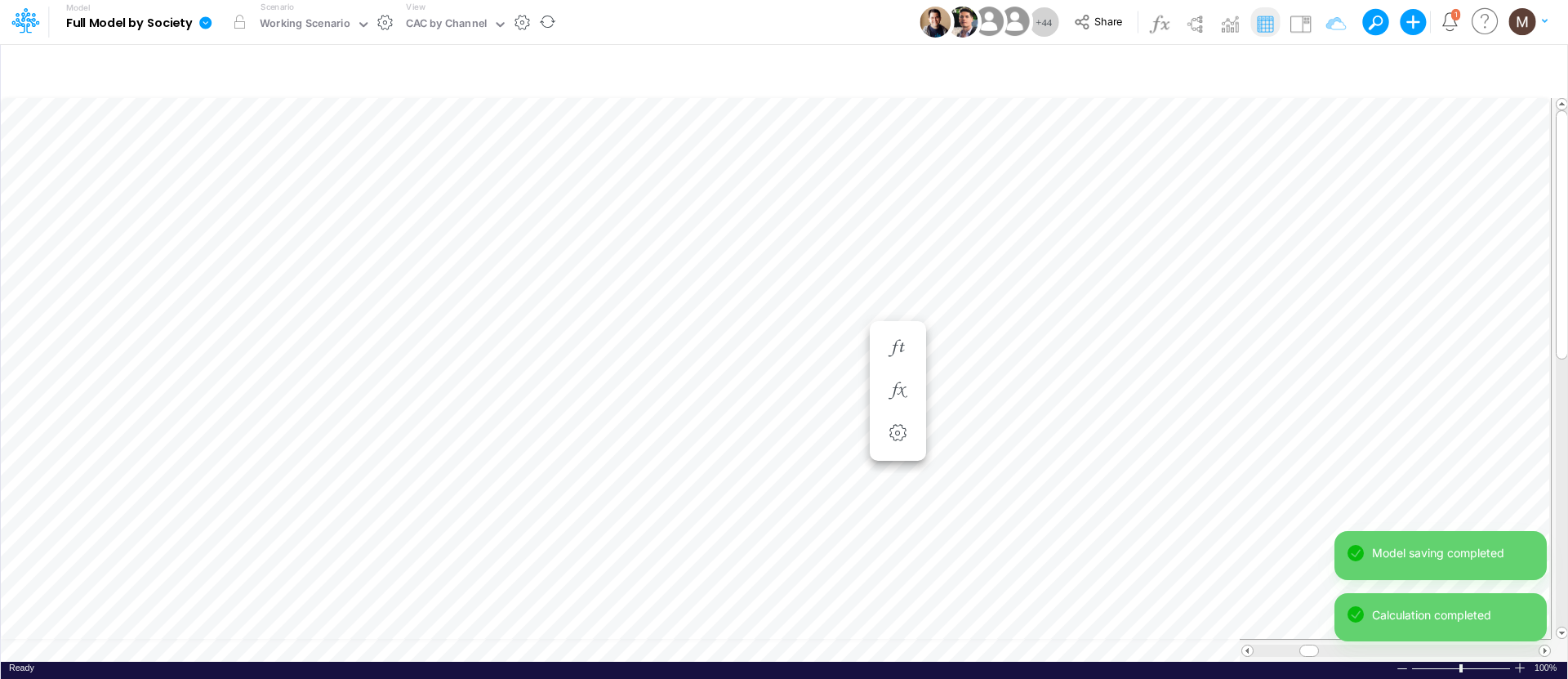
scroll to position [8, 1]
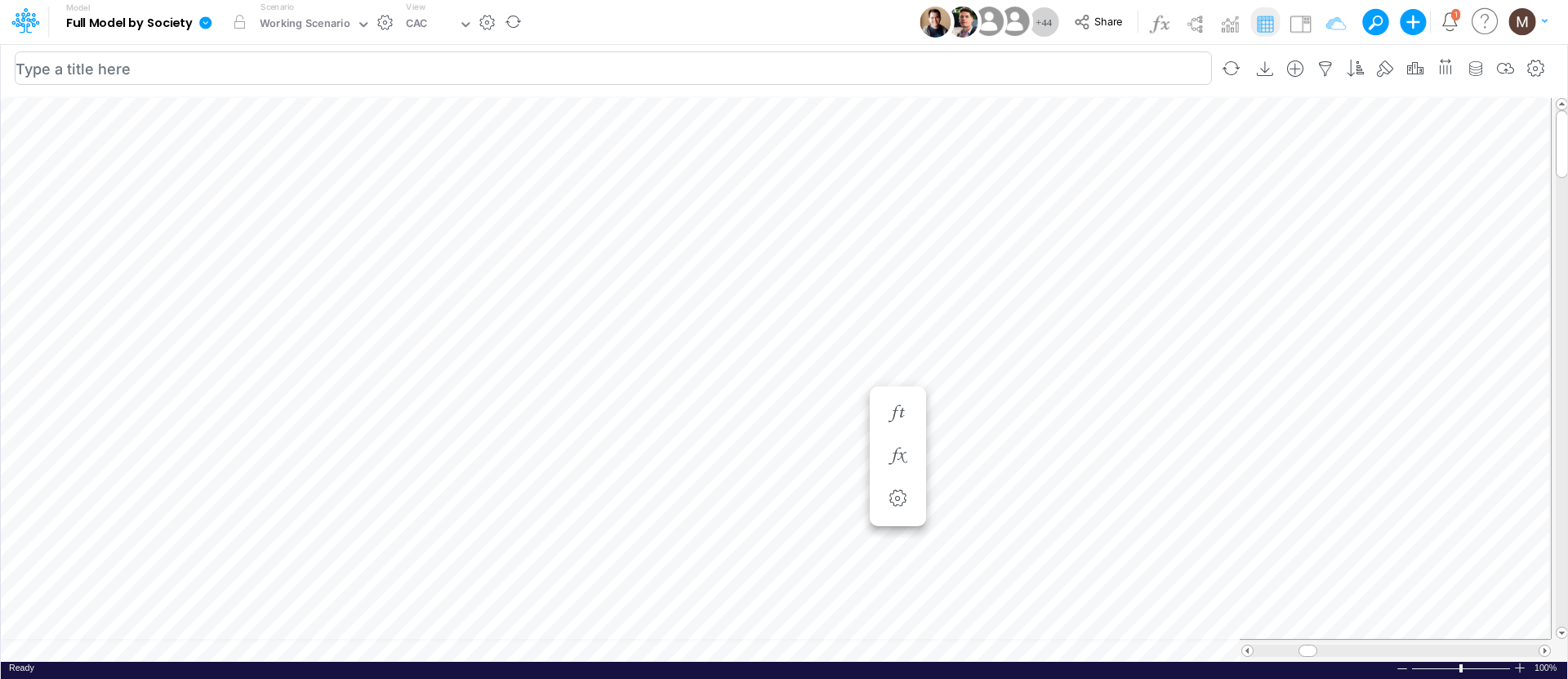
scroll to position [8, 1]
